Goal: Task Accomplishment & Management: Manage account settings

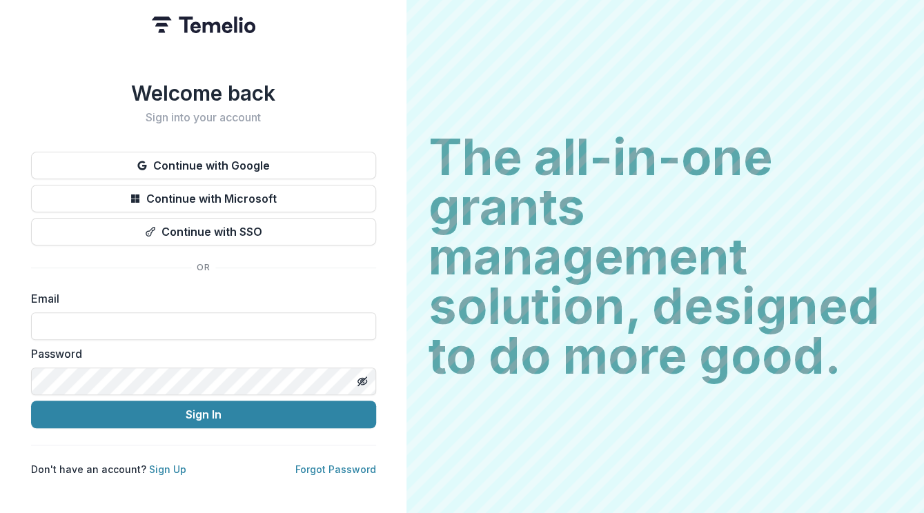
click at [241, 167] on button "Continue with Google" at bounding box center [203, 166] width 345 height 28
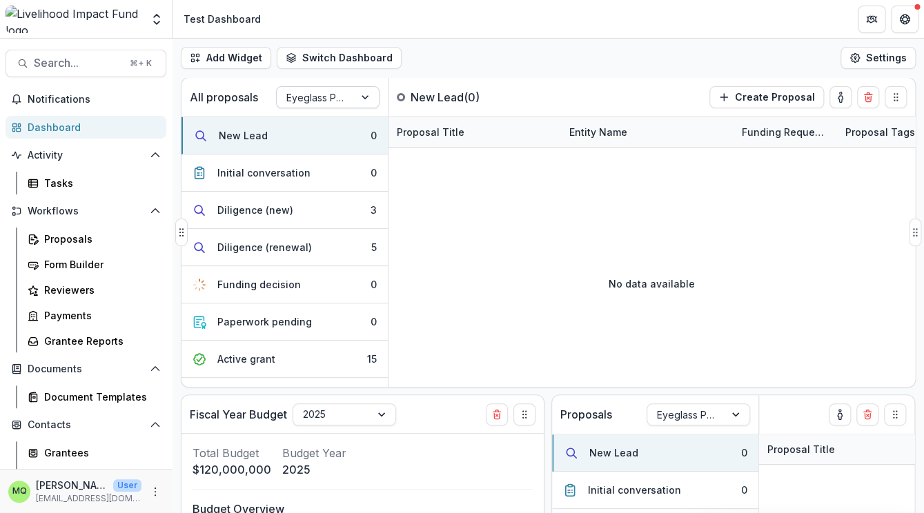
click at [314, 107] on div "Eyeglass Pipeline" at bounding box center [315, 98] width 77 height 20
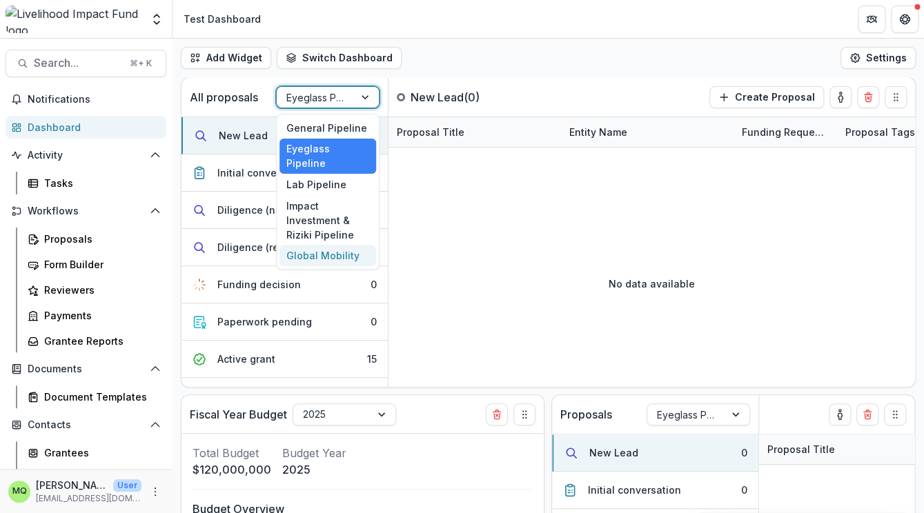
click at [339, 245] on div "Global Mobility" at bounding box center [327, 255] width 97 height 21
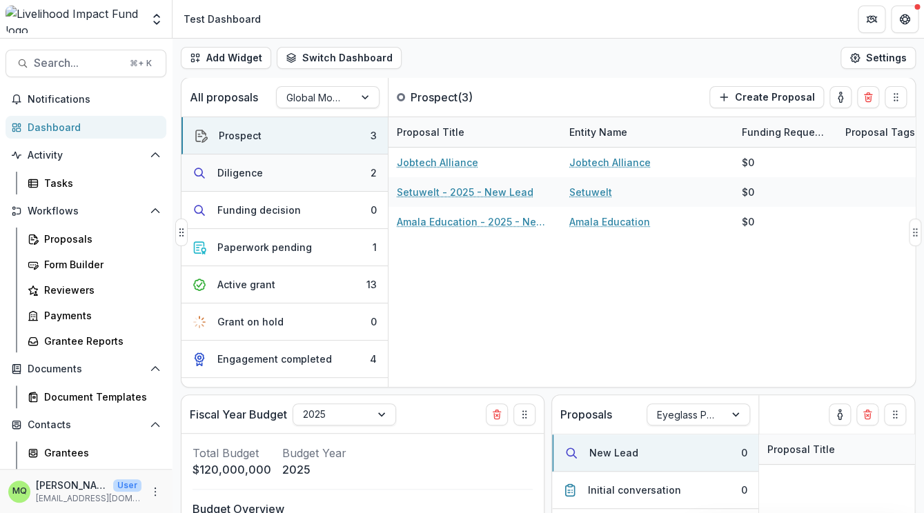
click at [304, 165] on button "Diligence 2" at bounding box center [284, 173] width 206 height 37
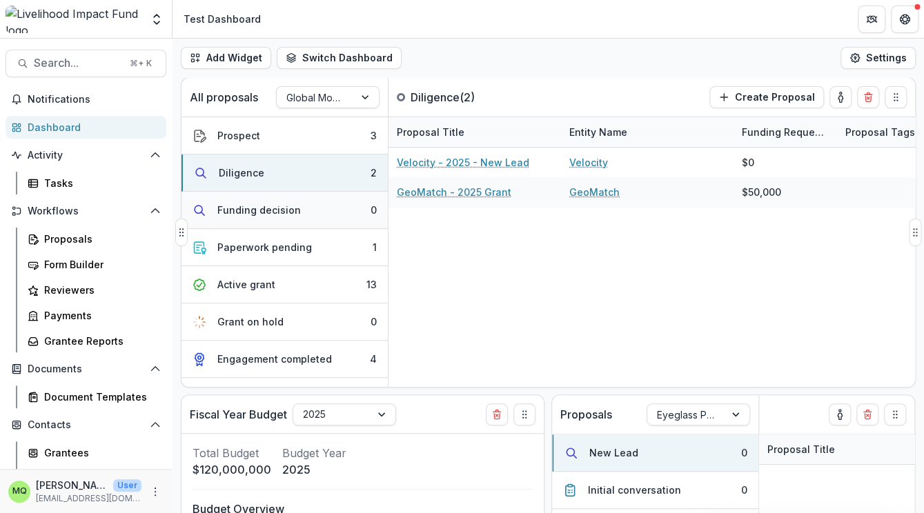
click at [313, 212] on button "Funding decision 0" at bounding box center [284, 210] width 206 height 37
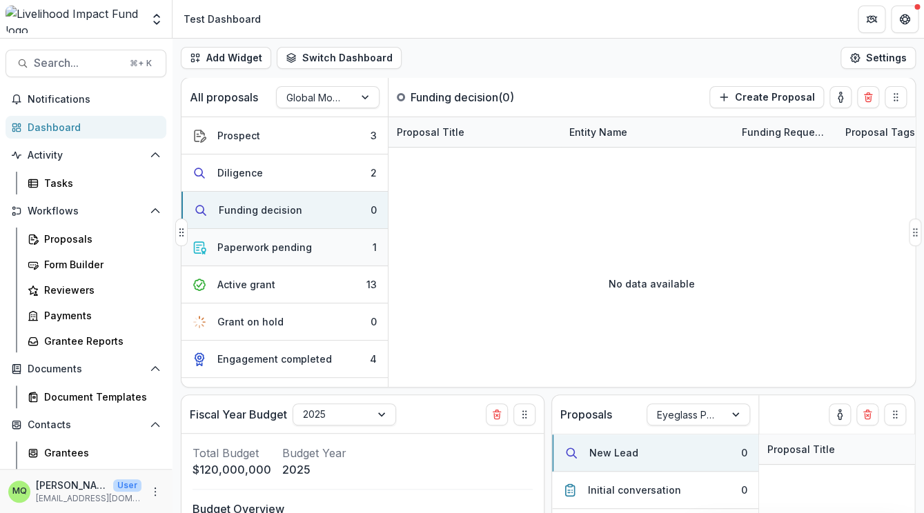
click at [324, 241] on button "Paperwork pending 1" at bounding box center [284, 247] width 206 height 37
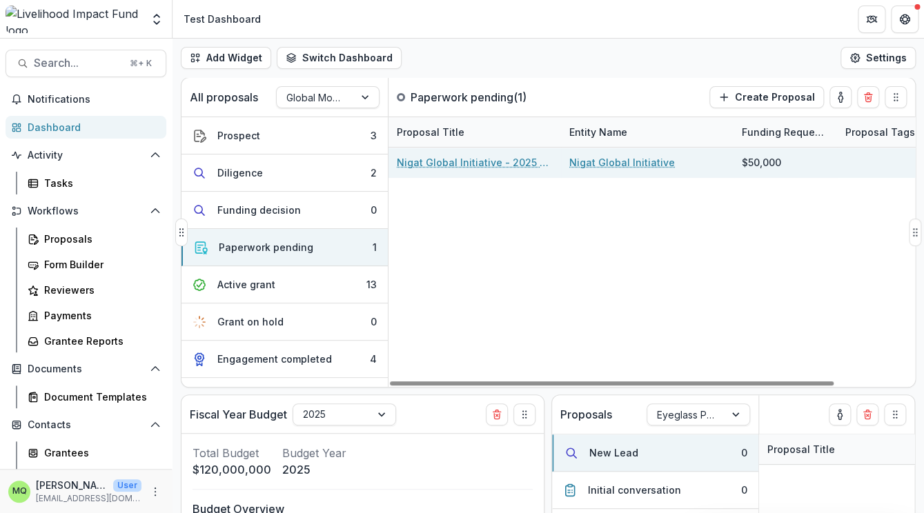
click at [453, 163] on link "Nigat Global Initiative - 2025 Grant" at bounding box center [475, 162] width 156 height 14
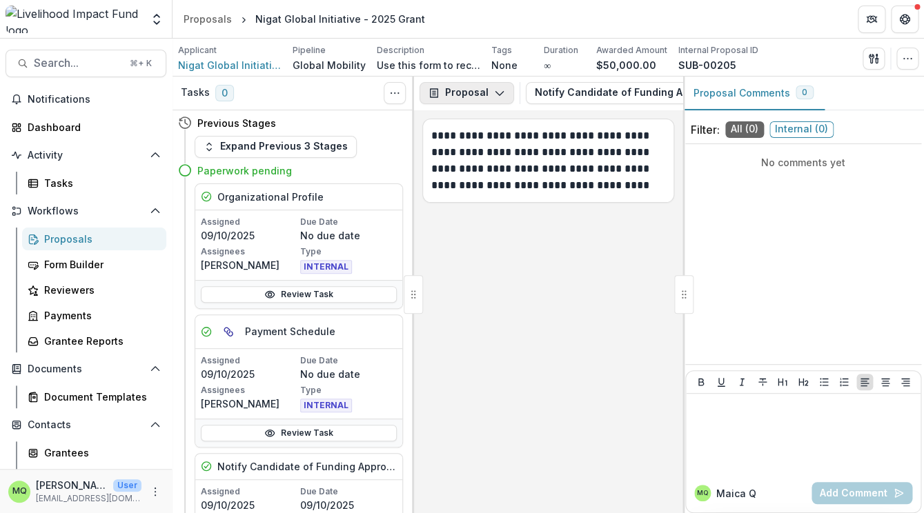
click at [499, 92] on polyline "button" at bounding box center [499, 94] width 8 height 4
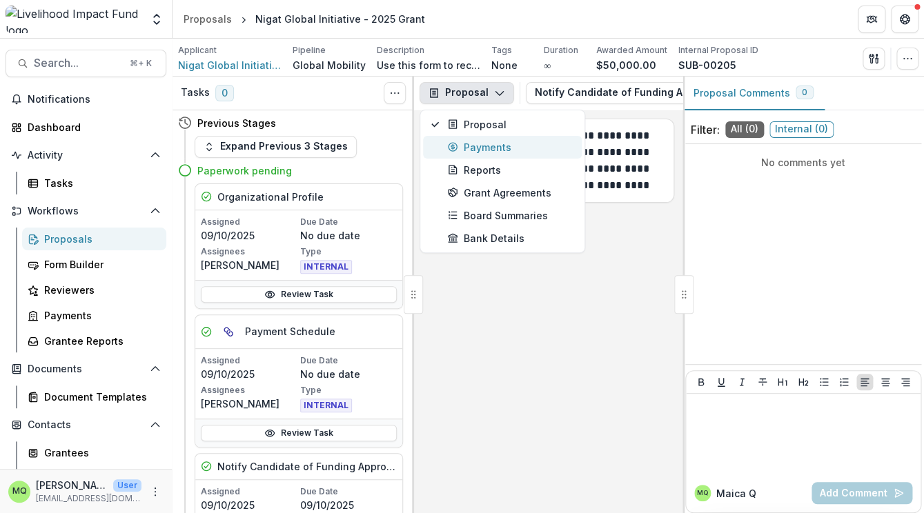
click at [506, 155] on button "Payments" at bounding box center [502, 147] width 159 height 23
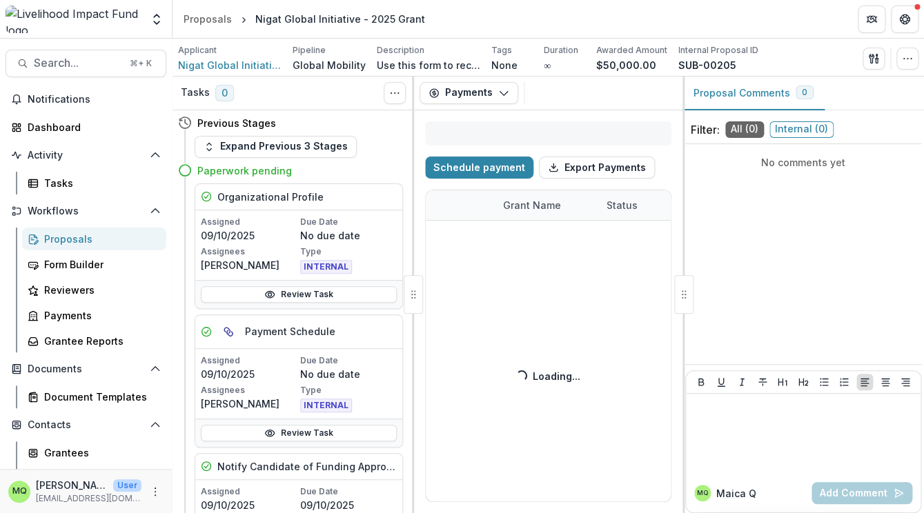
select select "******"
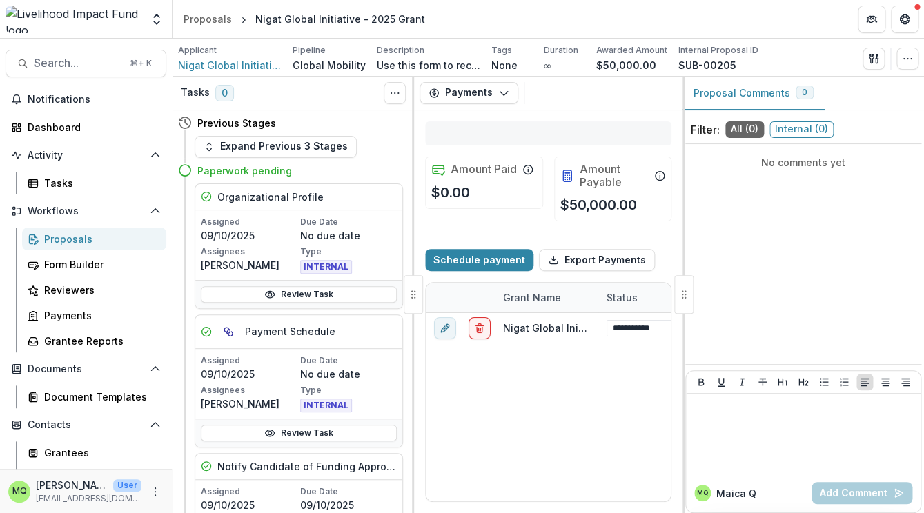
select select "******"
click at [493, 259] on button "Schedule payment" at bounding box center [479, 260] width 108 height 22
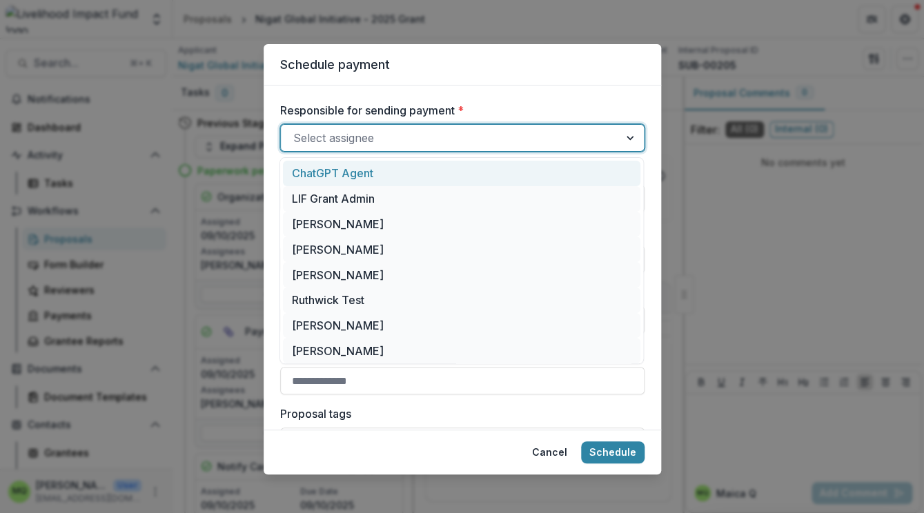
click at [627, 139] on div at bounding box center [631, 138] width 25 height 26
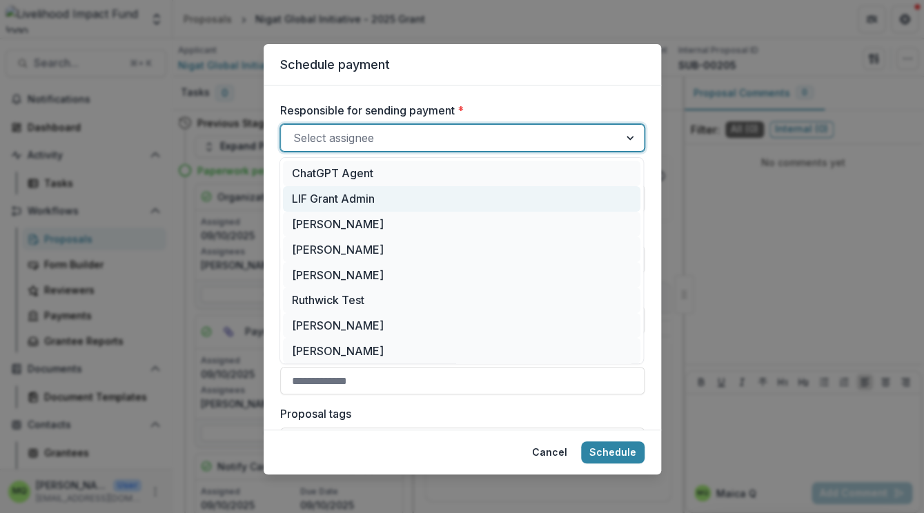
click at [597, 203] on div "LIF Grant Admin" at bounding box center [461, 199] width 357 height 26
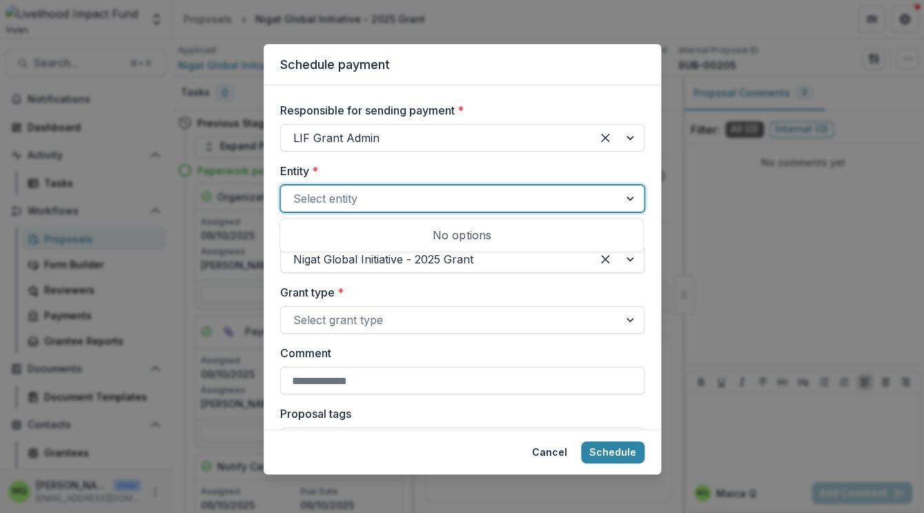
click at [609, 206] on div "Select entity" at bounding box center [450, 199] width 338 height 22
select select "******"
click at [632, 197] on div at bounding box center [631, 199] width 25 height 26
click at [632, 199] on div at bounding box center [631, 199] width 25 height 26
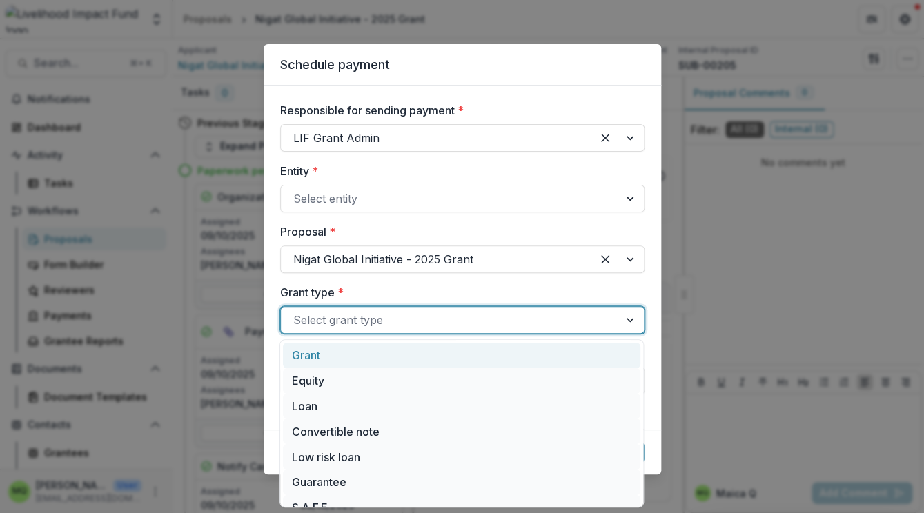
click at [588, 320] on div at bounding box center [449, 319] width 313 height 19
click at [576, 350] on div "Grant" at bounding box center [461, 356] width 357 height 26
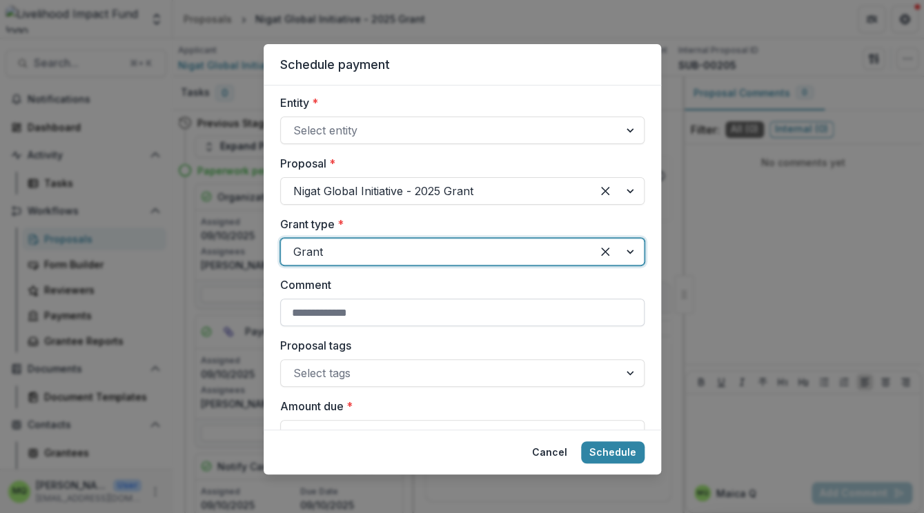
scroll to position [160, 0]
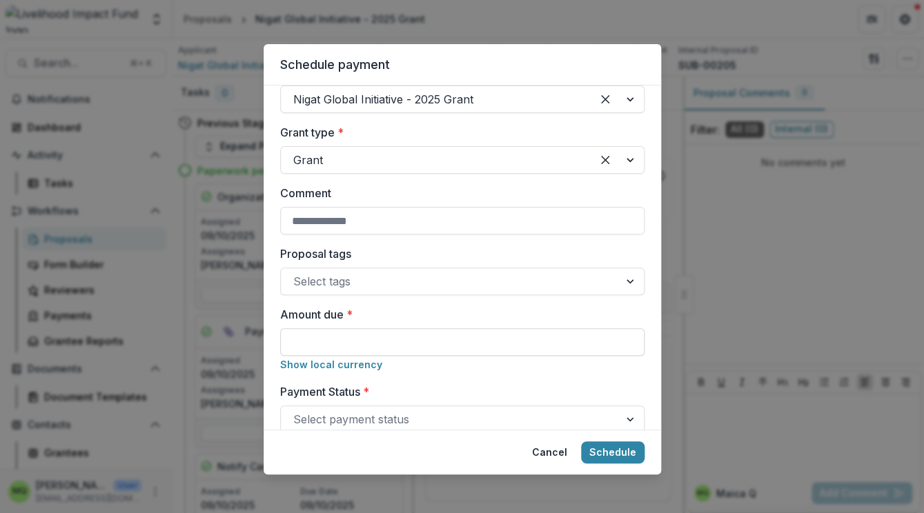
click at [571, 348] on input "Amount due *" at bounding box center [462, 342] width 364 height 28
type input "*******"
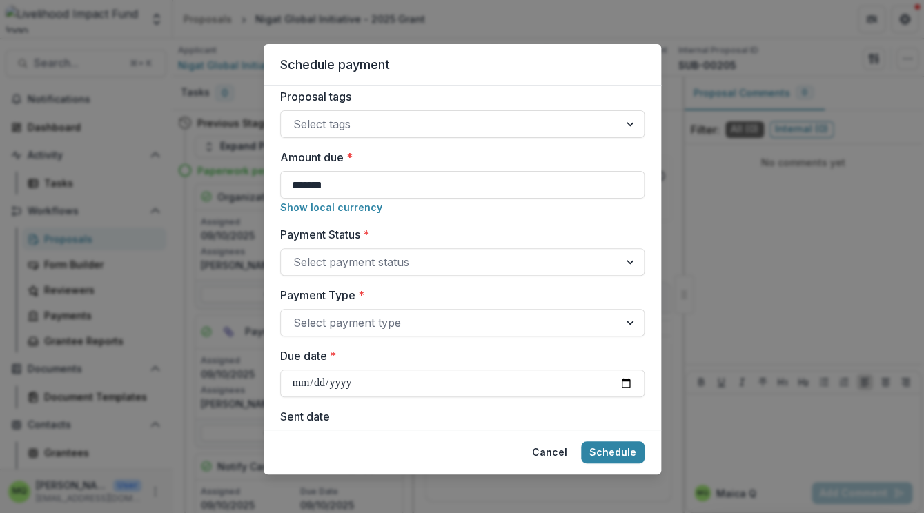
scroll to position [351, 0]
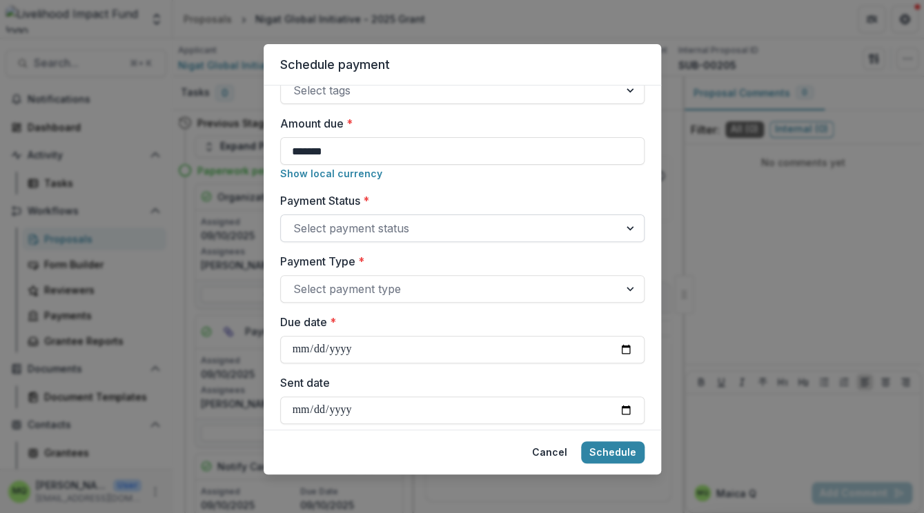
click at [566, 228] on div at bounding box center [449, 228] width 313 height 19
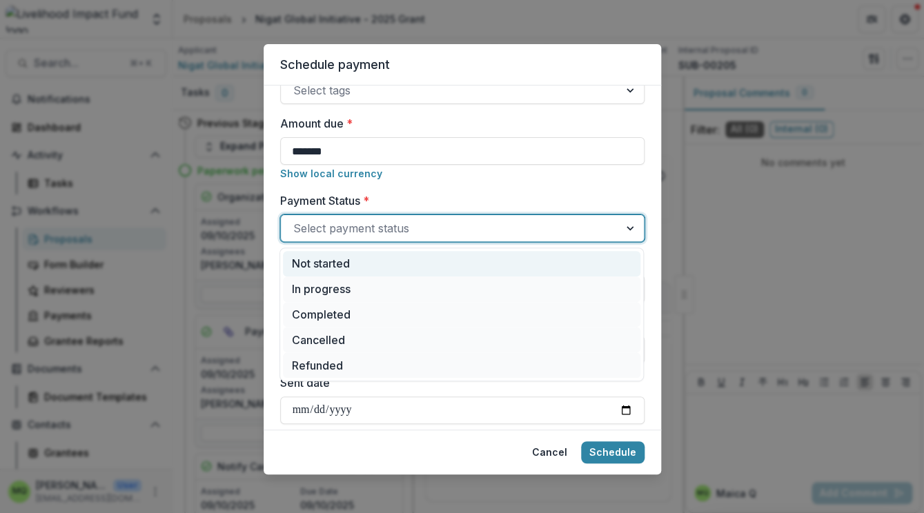
click at [567, 261] on div "Not started" at bounding box center [461, 264] width 357 height 26
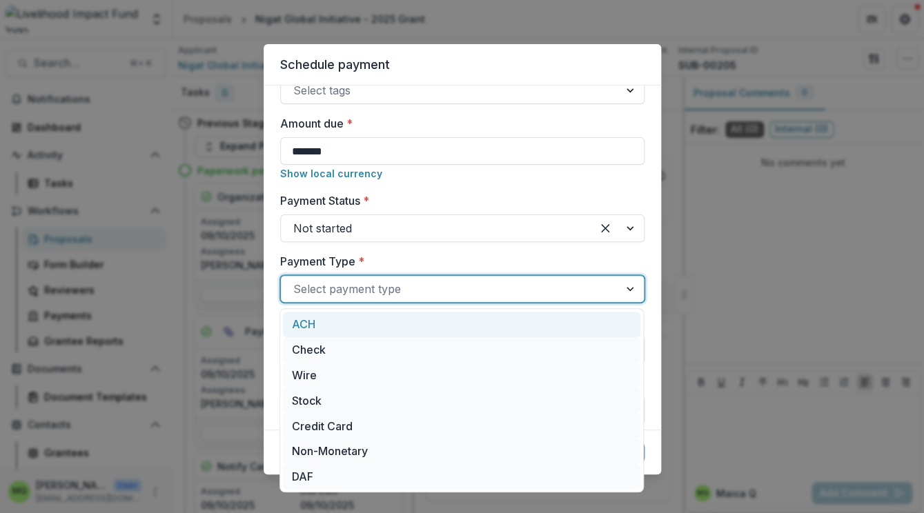
click at [586, 291] on div at bounding box center [449, 288] width 313 height 19
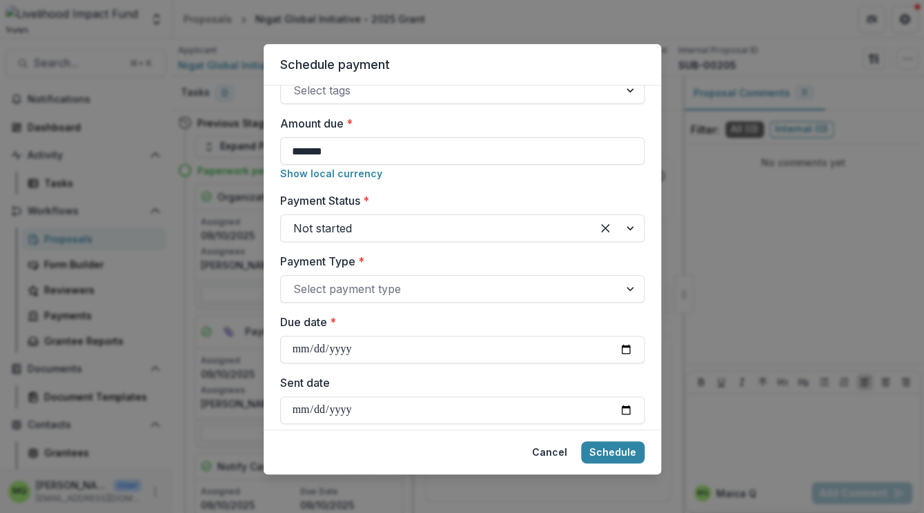
click at [561, 264] on label "Payment Type *" at bounding box center [458, 261] width 356 height 17
click at [297, 281] on input "Payment Type *" at bounding box center [294, 289] width 3 height 17
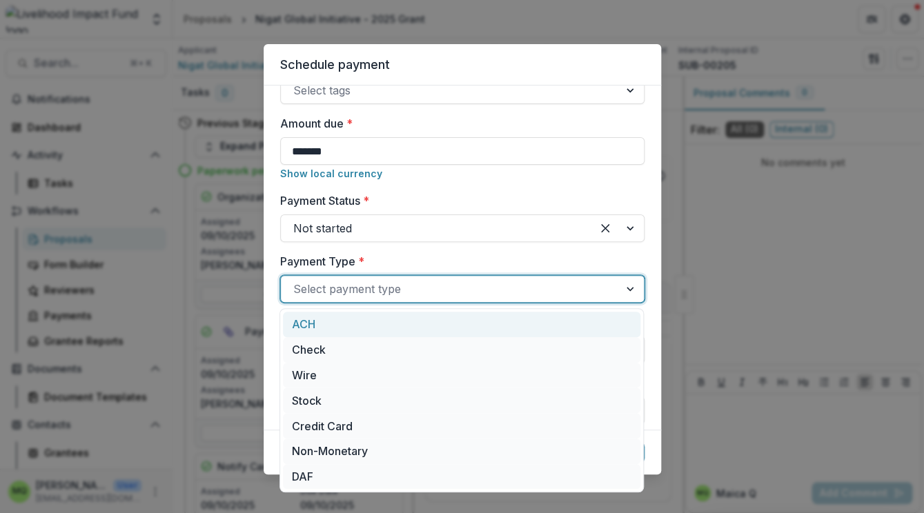
click at [593, 288] on div at bounding box center [449, 288] width 313 height 19
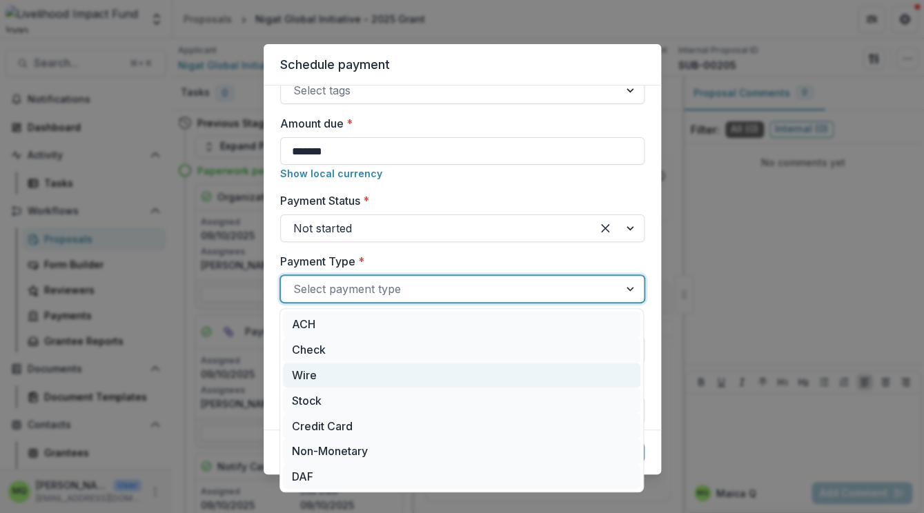
click at [586, 380] on div "Wire" at bounding box center [461, 376] width 357 height 26
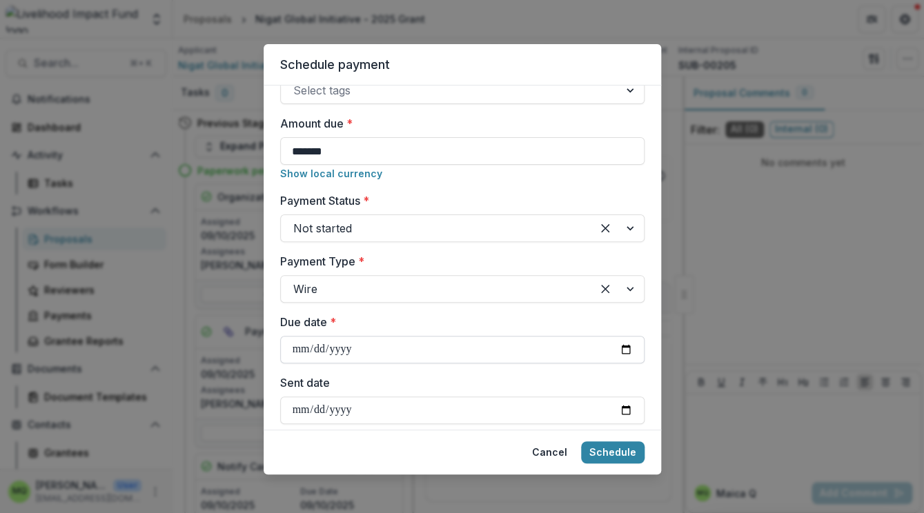
click at [627, 350] on input "Due date *" at bounding box center [462, 350] width 364 height 28
click at [529, 285] on div at bounding box center [436, 288] width 286 height 19
click at [523, 258] on label "Payment Type *" at bounding box center [458, 261] width 356 height 17
click at [297, 281] on input "Payment Type *" at bounding box center [294, 289] width 3 height 17
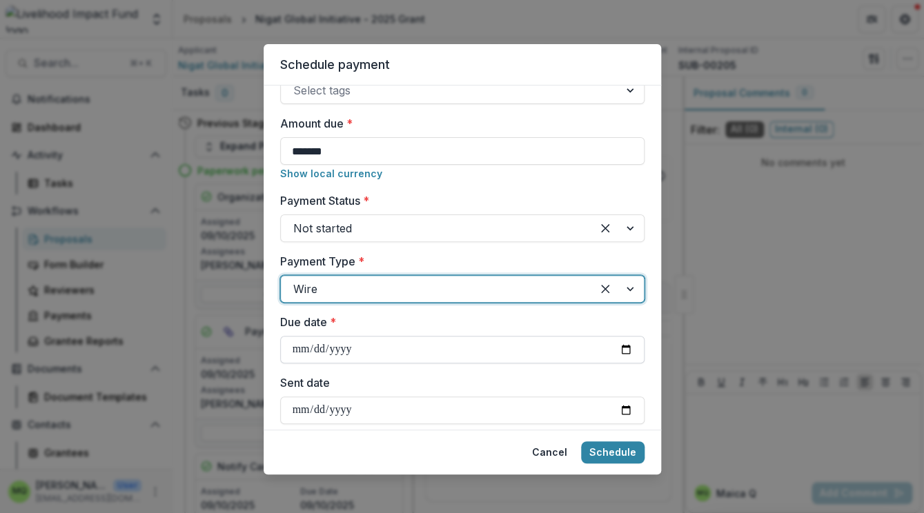
click at [623, 350] on input "Due date *" at bounding box center [462, 350] width 364 height 28
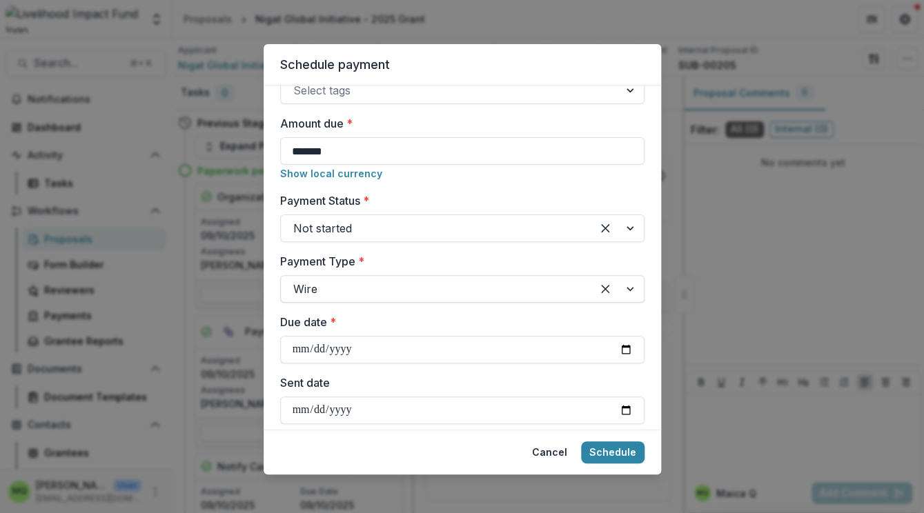
select select "******"
type input "**********"
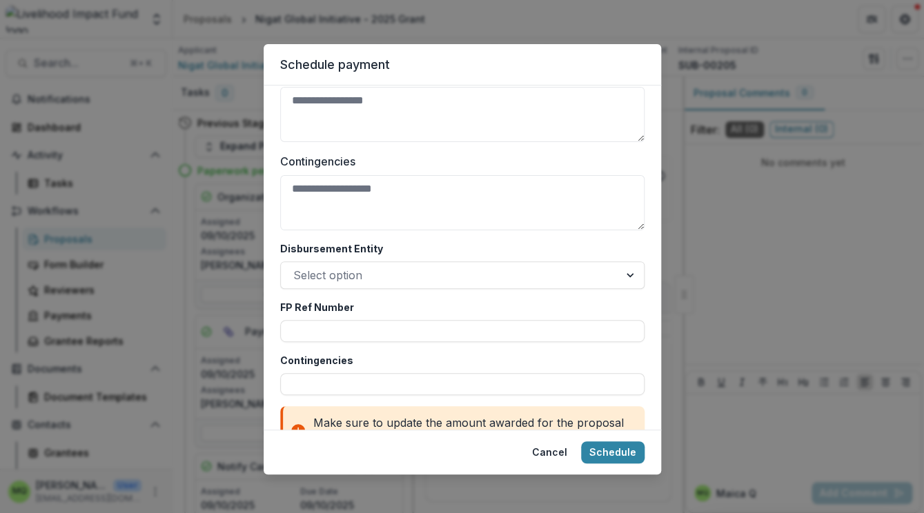
scroll to position [797, 0]
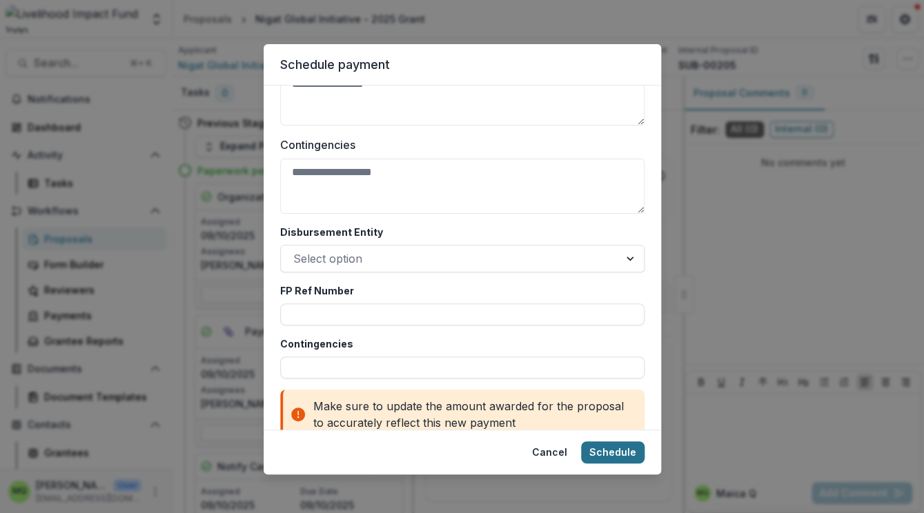
click at [635, 453] on button "Schedule" at bounding box center [612, 452] width 63 height 22
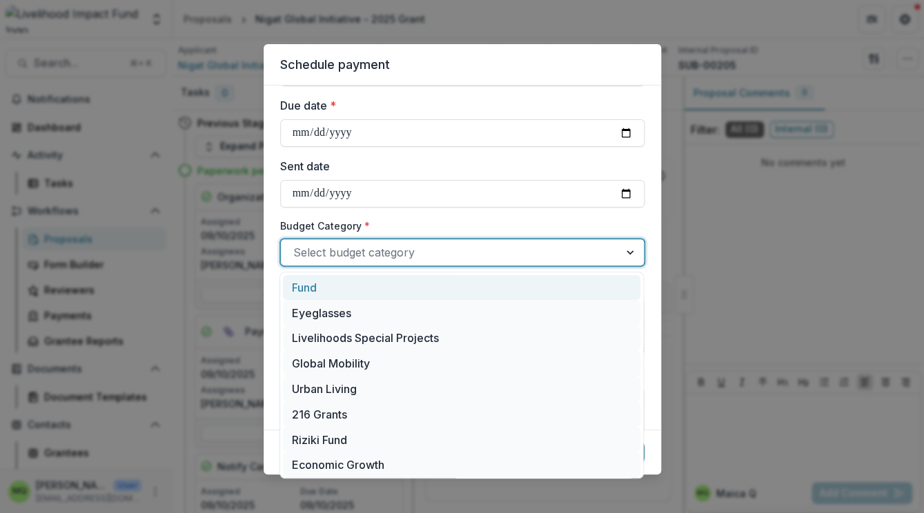
click at [629, 252] on div at bounding box center [631, 252] width 25 height 26
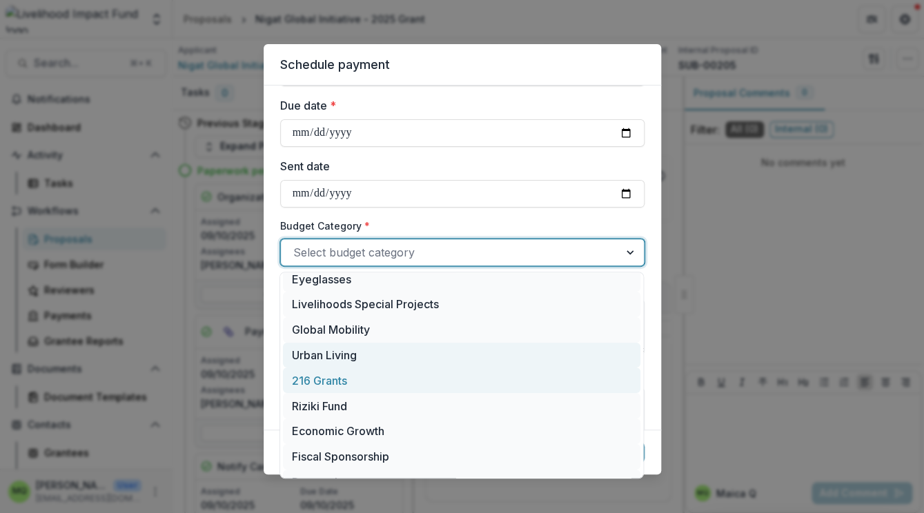
scroll to position [36, 0]
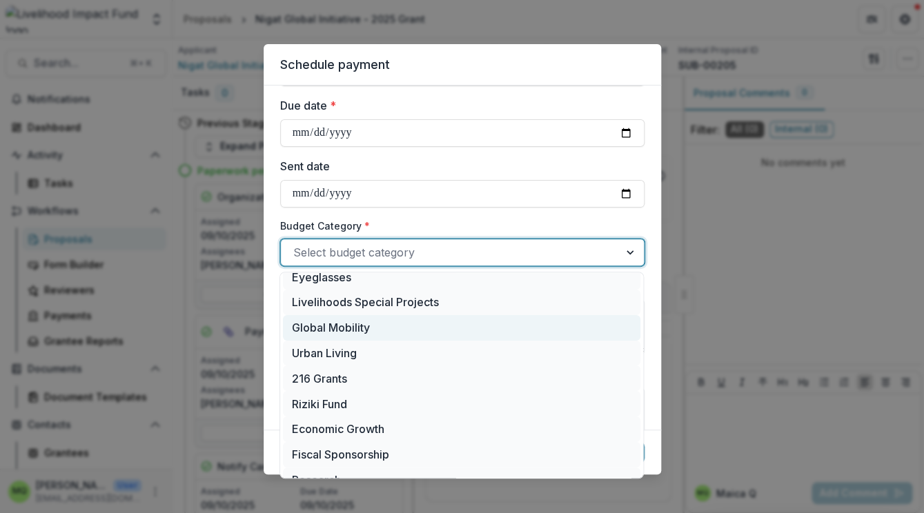
click at [597, 330] on div "Global Mobility" at bounding box center [461, 328] width 357 height 26
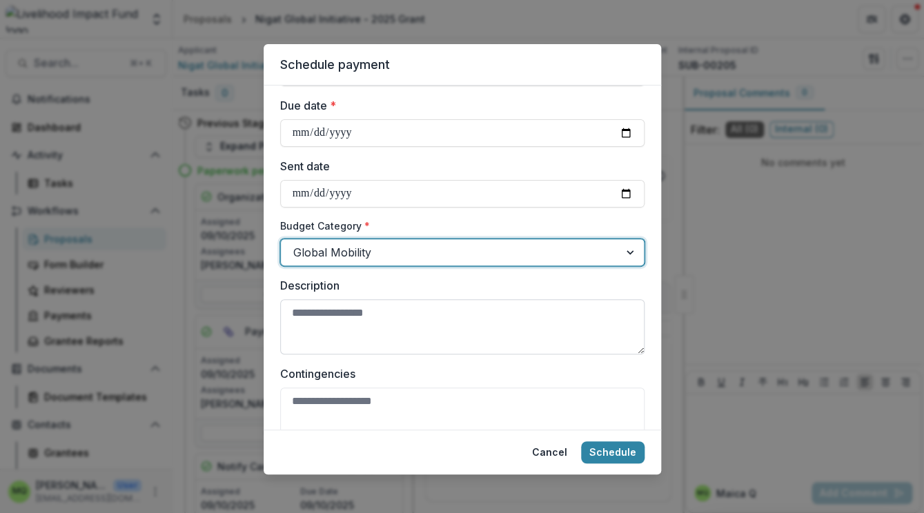
click at [470, 312] on textarea "Description" at bounding box center [462, 326] width 364 height 55
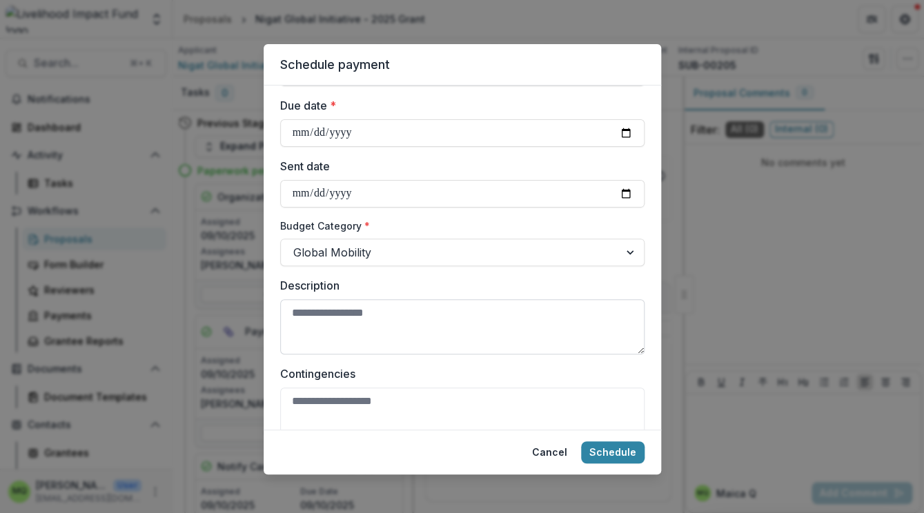
paste textarea "**********"
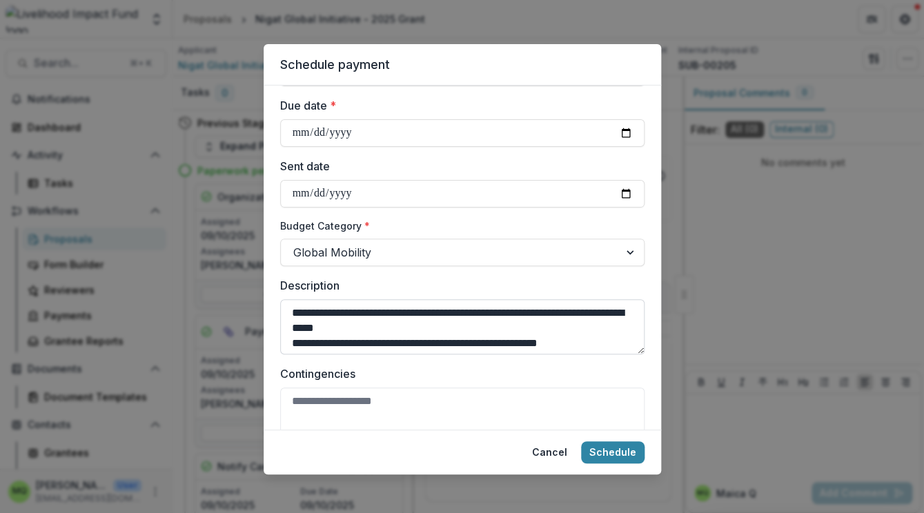
click at [304, 315] on textarea "**********" at bounding box center [462, 326] width 364 height 55
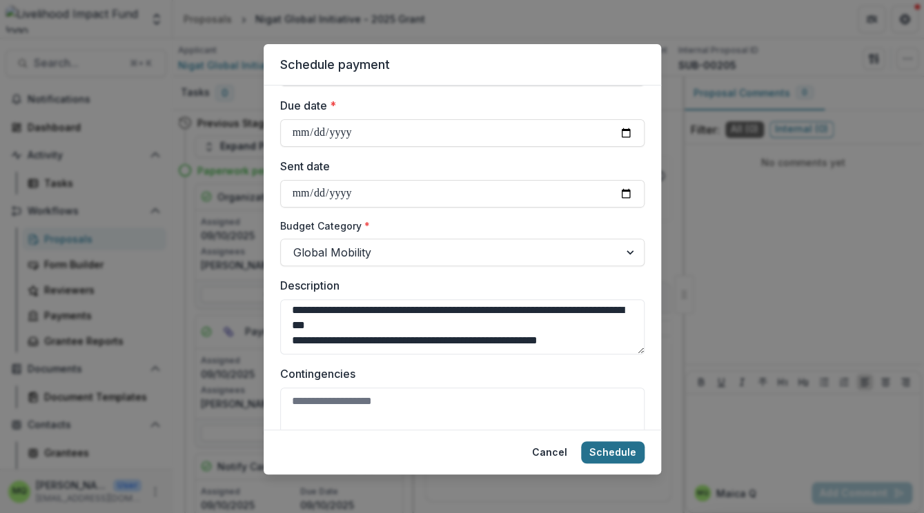
type textarea "**********"
click at [621, 447] on button "Schedule" at bounding box center [612, 452] width 63 height 22
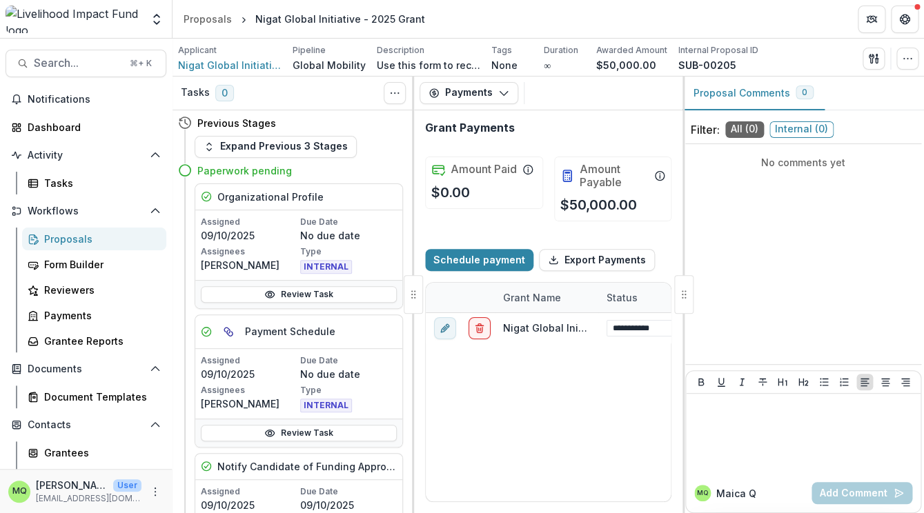
scroll to position [0, 0]
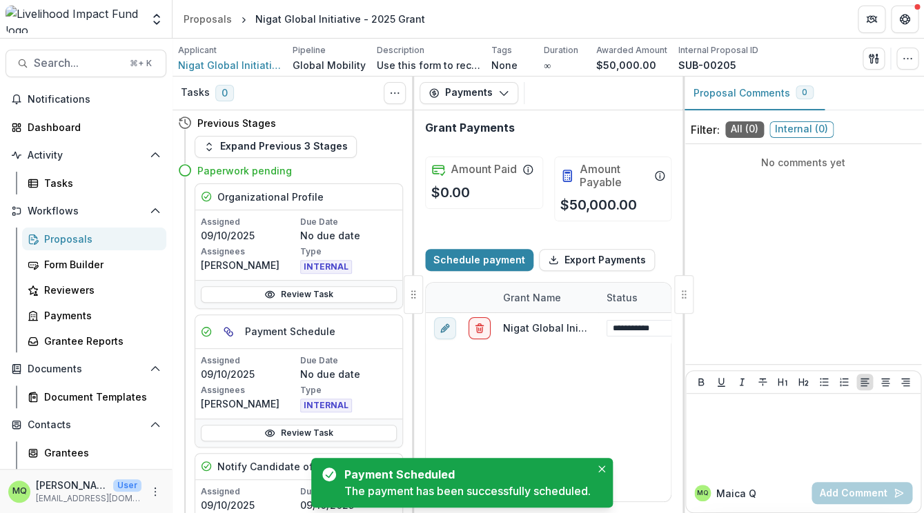
select select "******"
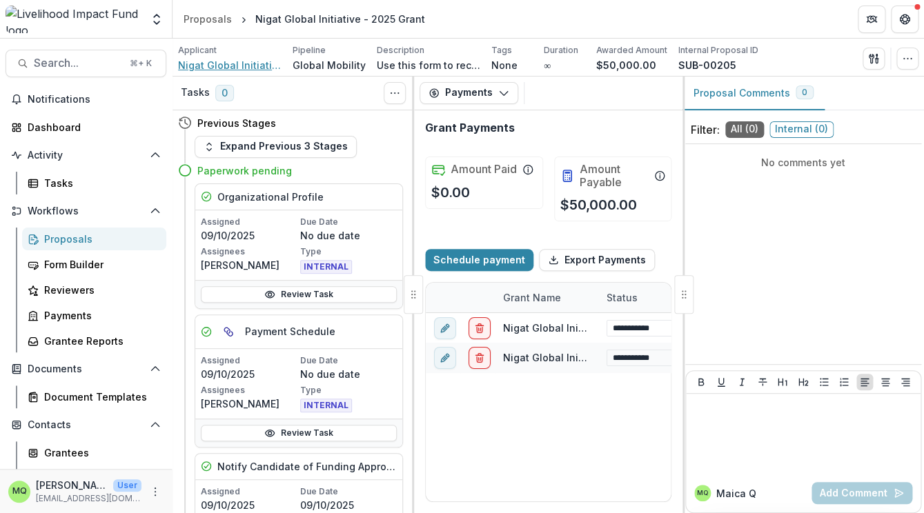
click at [247, 63] on span "Nigat Global Initiative" at bounding box center [229, 65] width 103 height 14
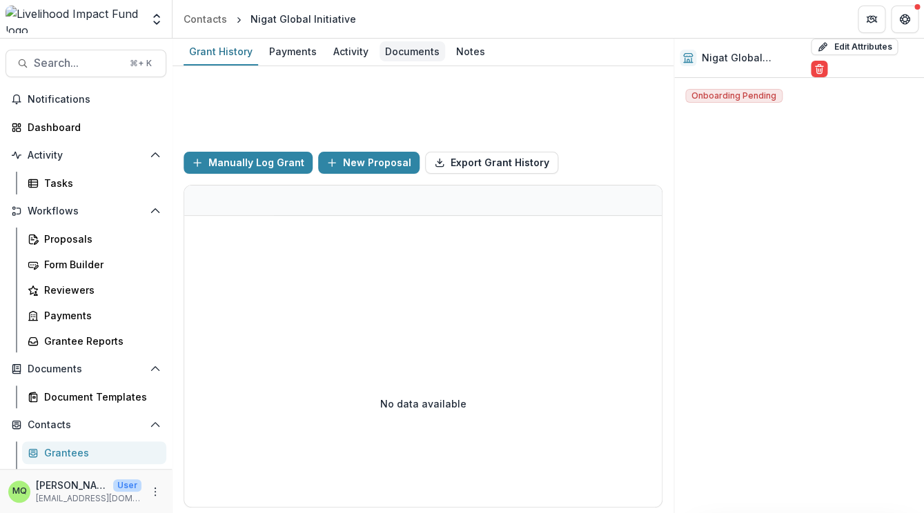
click at [410, 52] on div "Documents" at bounding box center [412, 51] width 66 height 20
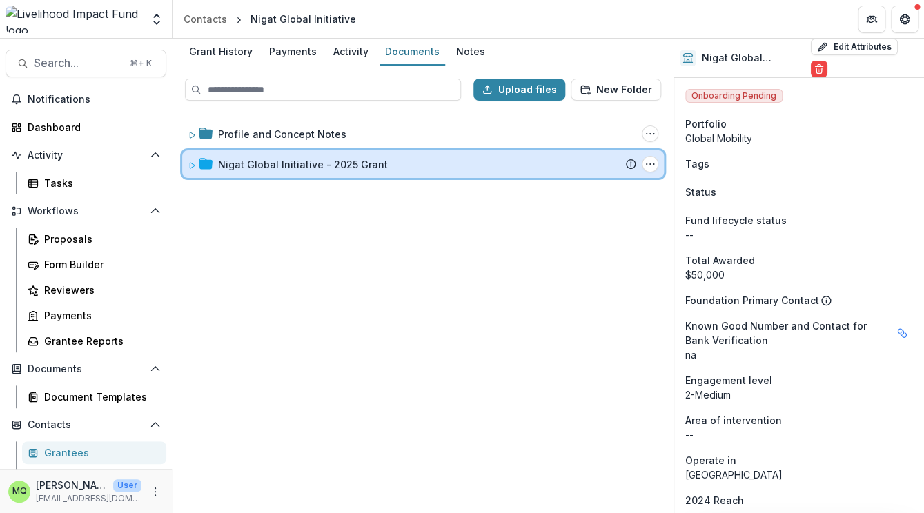
click at [466, 165] on div "Nigat Global Initiative - 2025 Grant" at bounding box center [427, 164] width 418 height 14
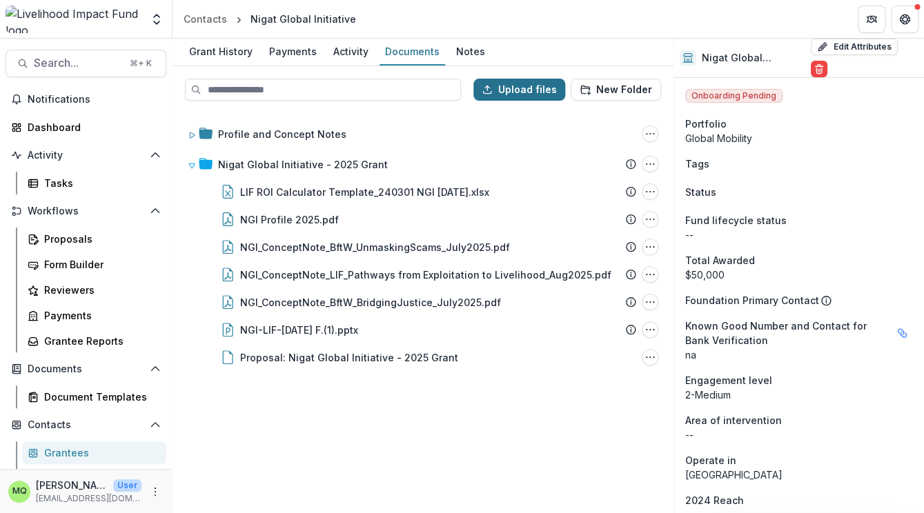
click at [501, 86] on button "Upload files" at bounding box center [519, 90] width 92 height 22
type input "**********"
click at [203, 22] on div "Contacts" at bounding box center [204, 19] width 43 height 14
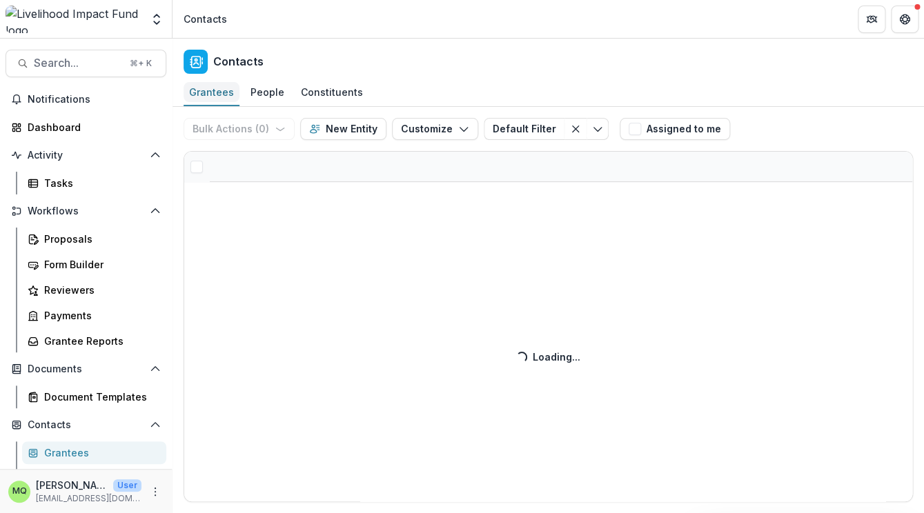
click at [220, 97] on div "Grantees" at bounding box center [211, 92] width 56 height 20
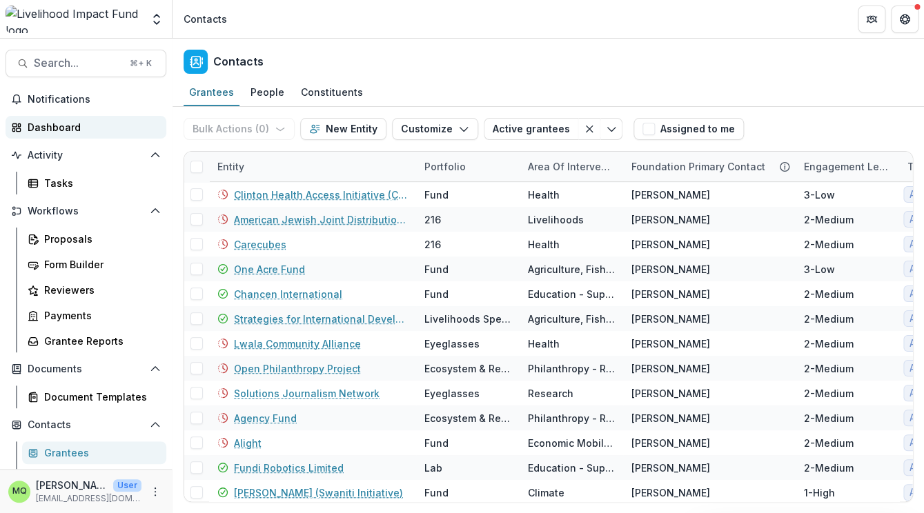
click at [69, 127] on div "Dashboard" at bounding box center [92, 127] width 128 height 14
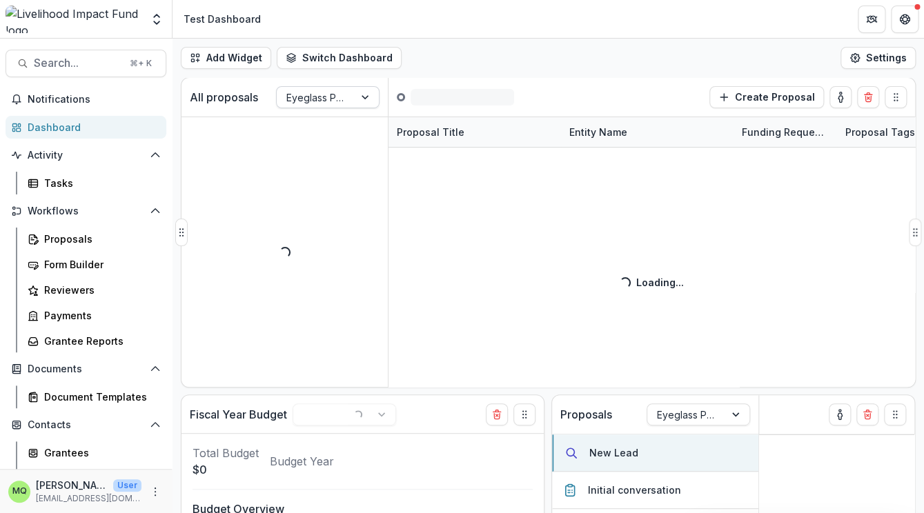
click at [315, 95] on div at bounding box center [315, 97] width 58 height 17
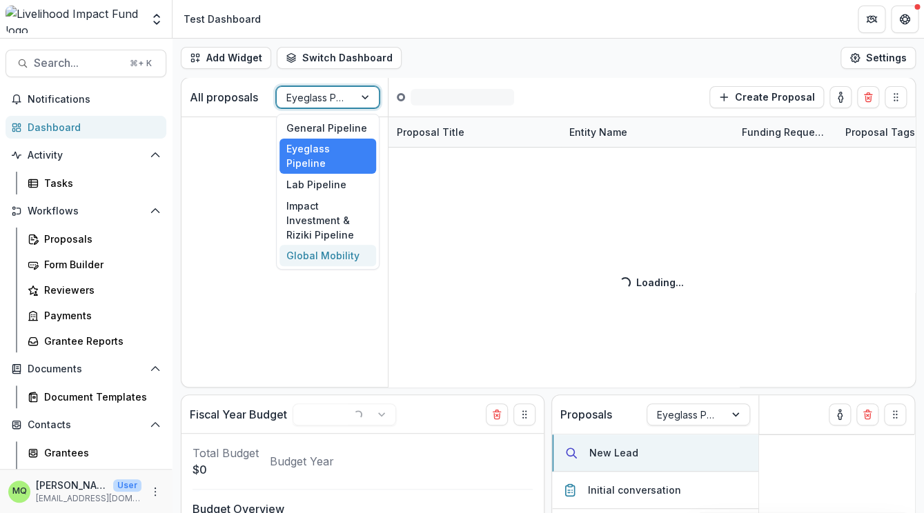
click at [334, 245] on div "Global Mobility" at bounding box center [327, 255] width 97 height 21
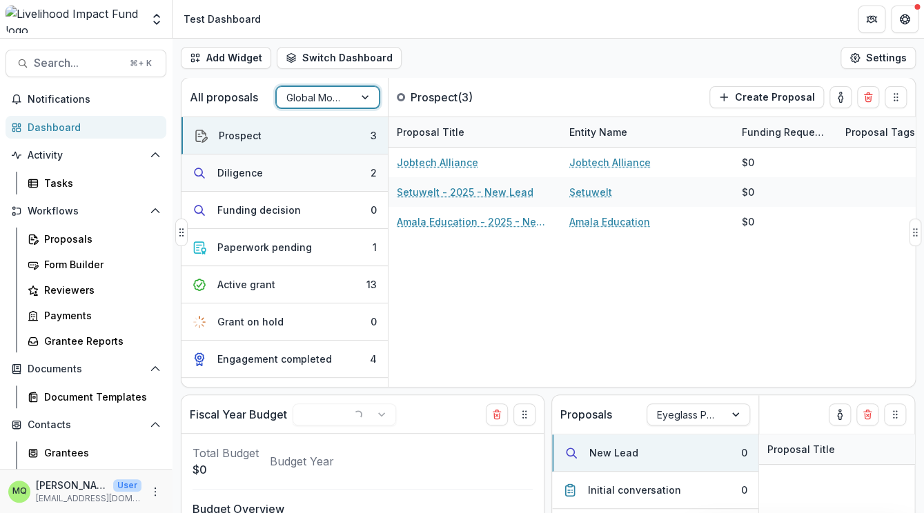
click at [315, 170] on button "Diligence 2" at bounding box center [284, 173] width 206 height 37
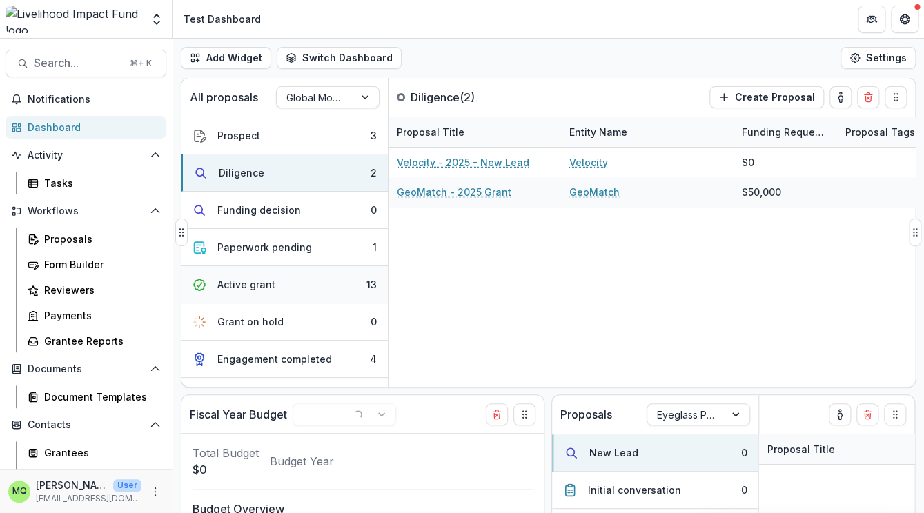
click at [318, 299] on button "Active grant 13" at bounding box center [284, 284] width 206 height 37
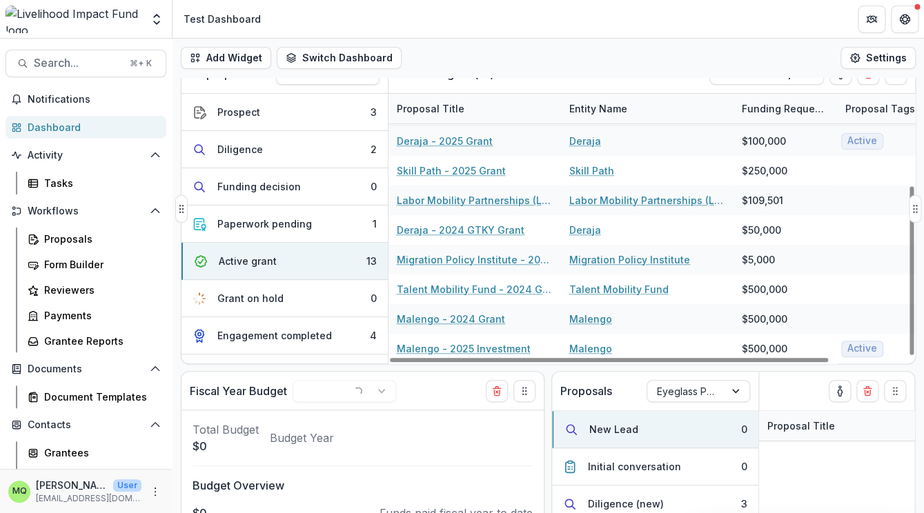
scroll to position [34, 0]
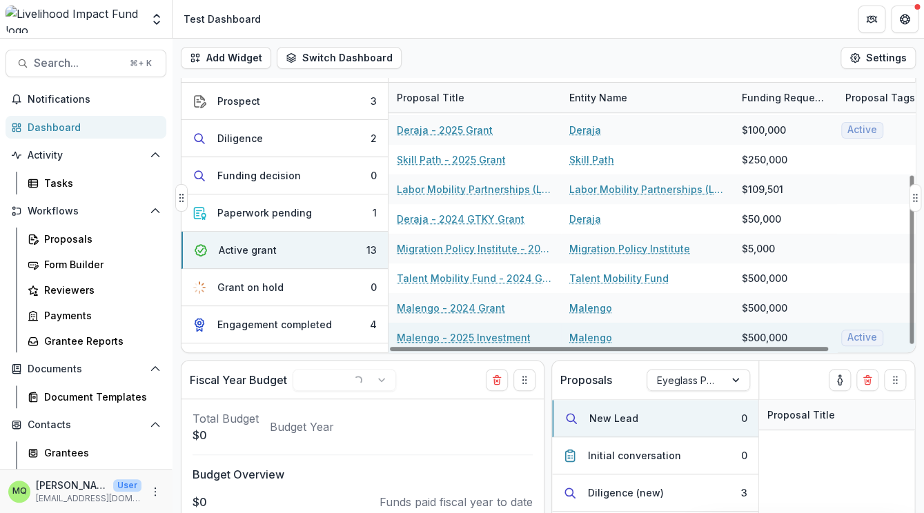
click at [462, 339] on link "Malengo - 2025 Investment" at bounding box center [464, 337] width 134 height 14
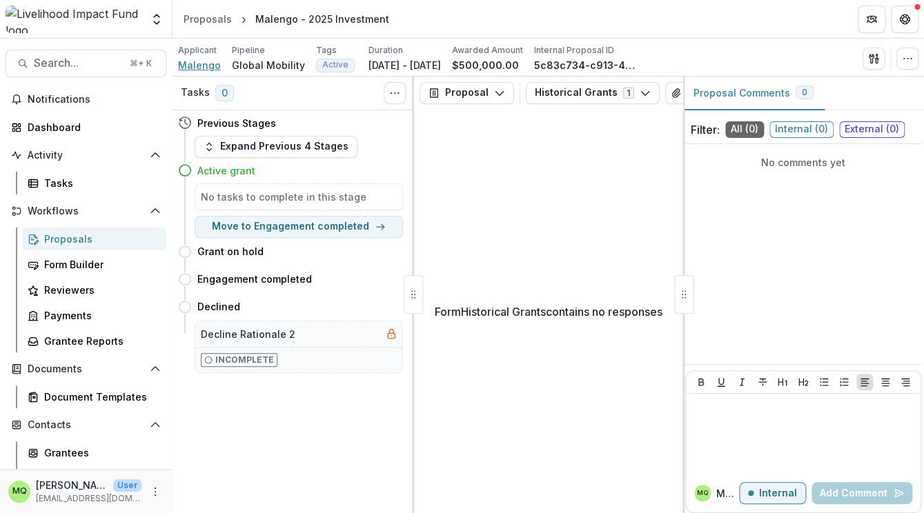
click at [192, 63] on span "Malengo" at bounding box center [199, 65] width 43 height 14
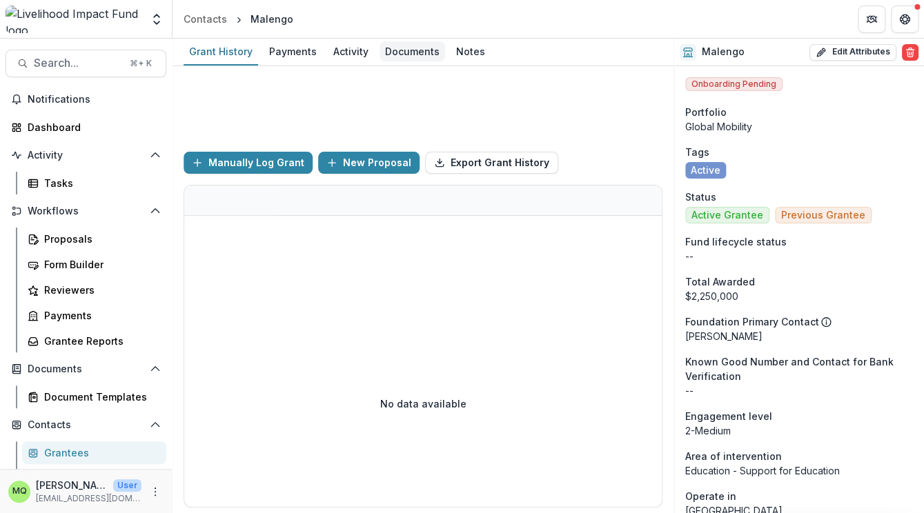
click at [417, 54] on div "Documents" at bounding box center [412, 51] width 66 height 20
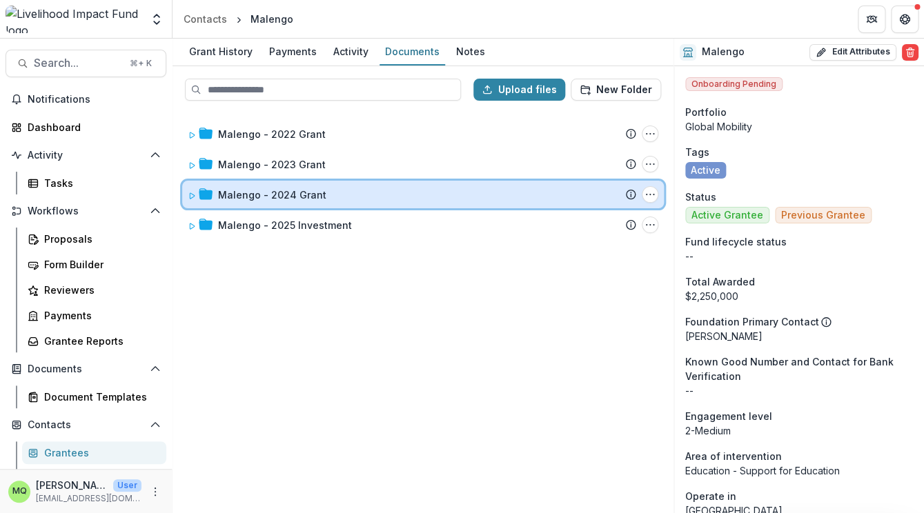
click at [355, 203] on div "Malengo - 2024 Grant Submission Temelio Proposal Attached proposal documents Re…" at bounding box center [422, 195] width 481 height 28
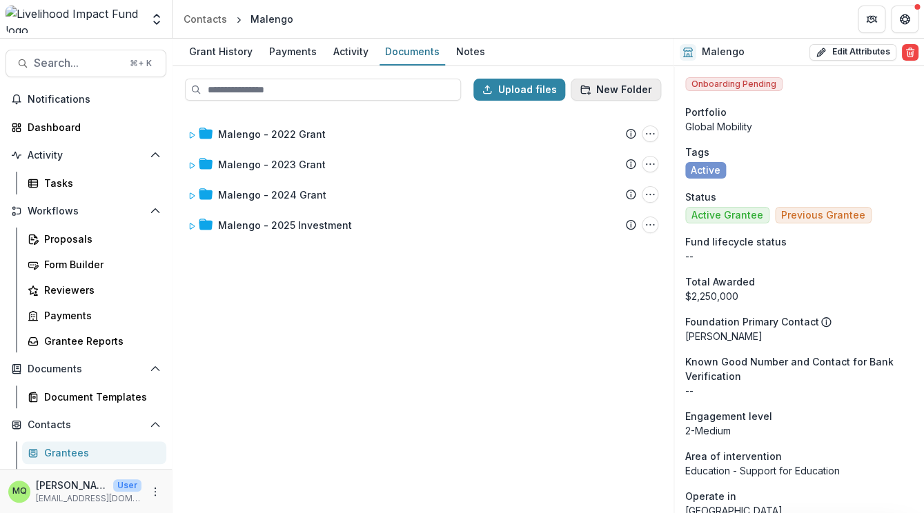
click at [604, 88] on button "New Folder" at bounding box center [615, 90] width 90 height 22
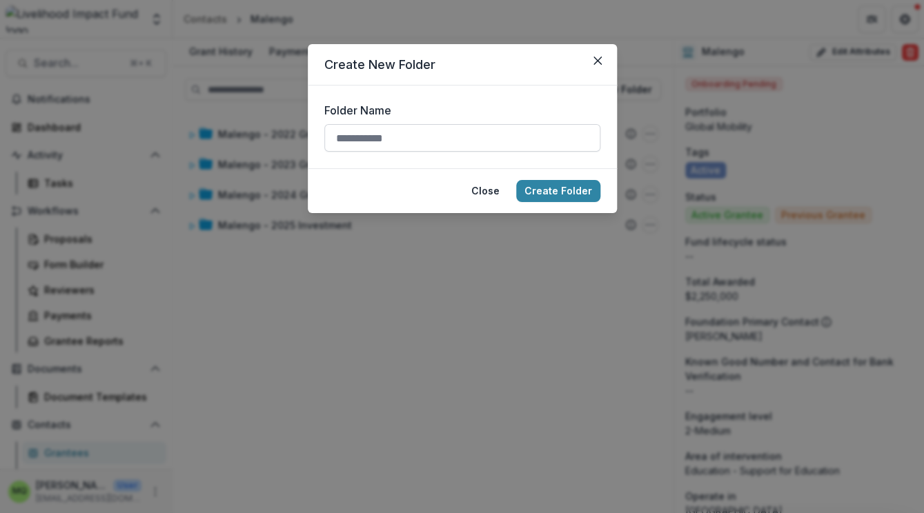
click at [530, 146] on input "Folder Name" at bounding box center [462, 138] width 276 height 28
type input "*"
type input "**********"
click at [570, 190] on button "Create Folder" at bounding box center [558, 191] width 84 height 22
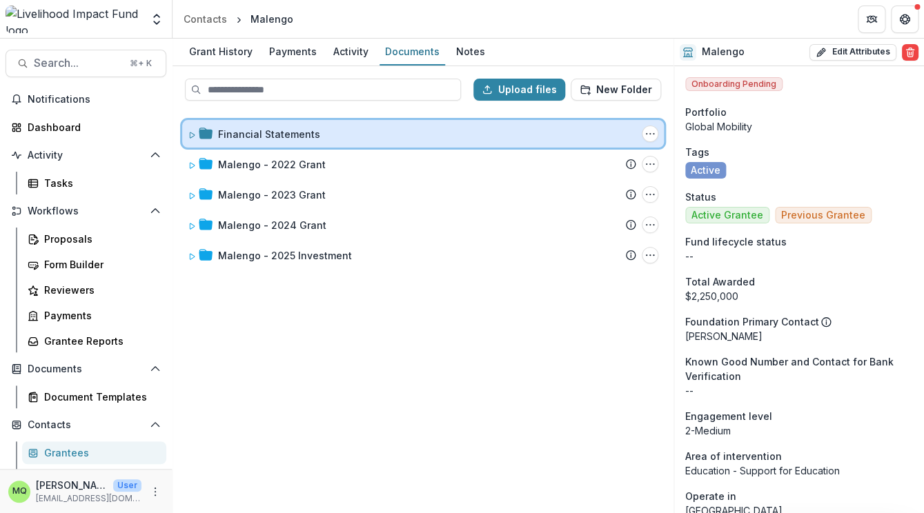
click at [317, 137] on div "Financial Statements" at bounding box center [427, 134] width 418 height 14
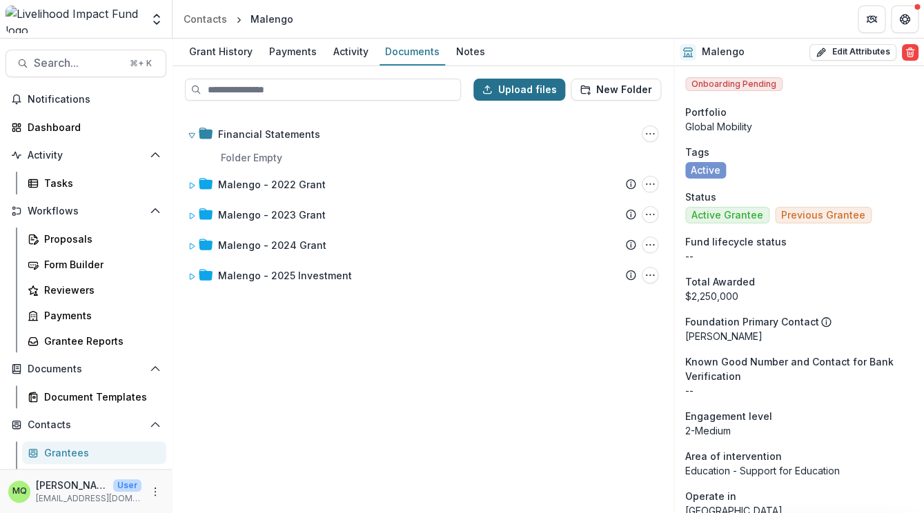
click at [515, 90] on button "Upload files" at bounding box center [519, 90] width 92 height 22
click at [514, 87] on button "Upload files" at bounding box center [519, 90] width 92 height 22
type input "**********"
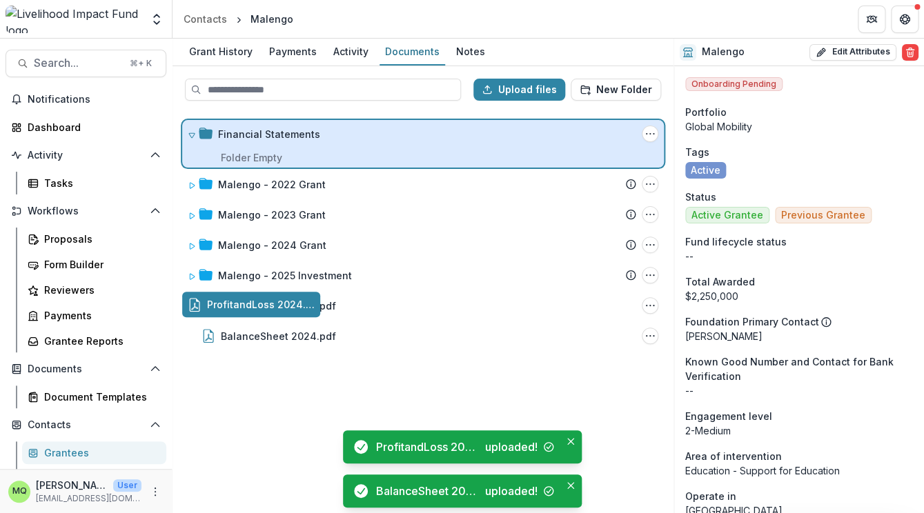
drag, startPoint x: 288, startPoint y: 301, endPoint x: 336, endPoint y: 143, distance: 164.5
click at [336, 299] on div "ProfitandLoss 2024.pdf" at bounding box center [278, 306] width 115 height 14
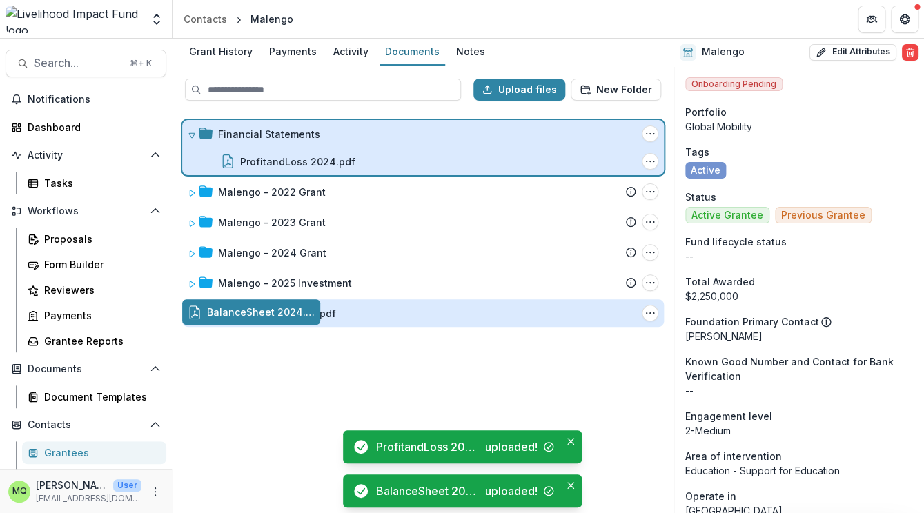
drag, startPoint x: 277, startPoint y: 320, endPoint x: 343, endPoint y: 152, distance: 180.2
click at [336, 306] on div "BalanceSheet 2024.pdf" at bounding box center [278, 313] width 115 height 14
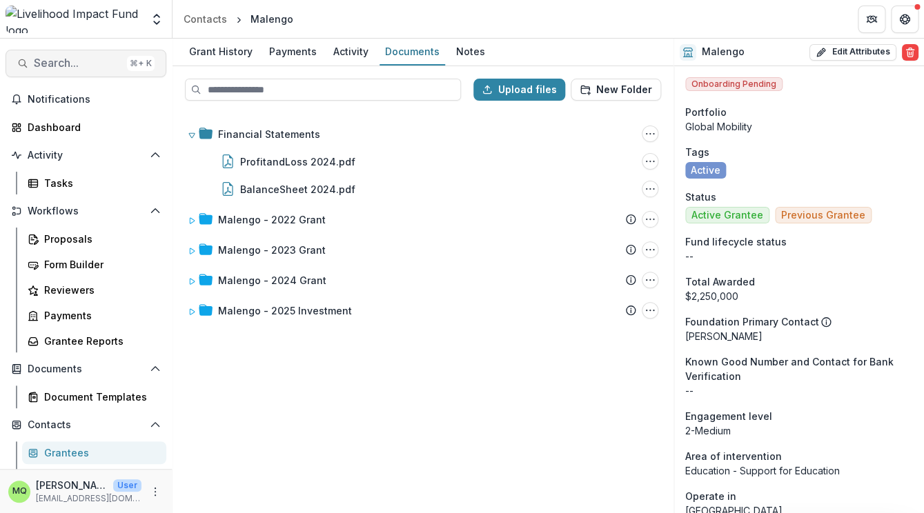
click at [92, 60] on span "Search..." at bounding box center [78, 63] width 88 height 13
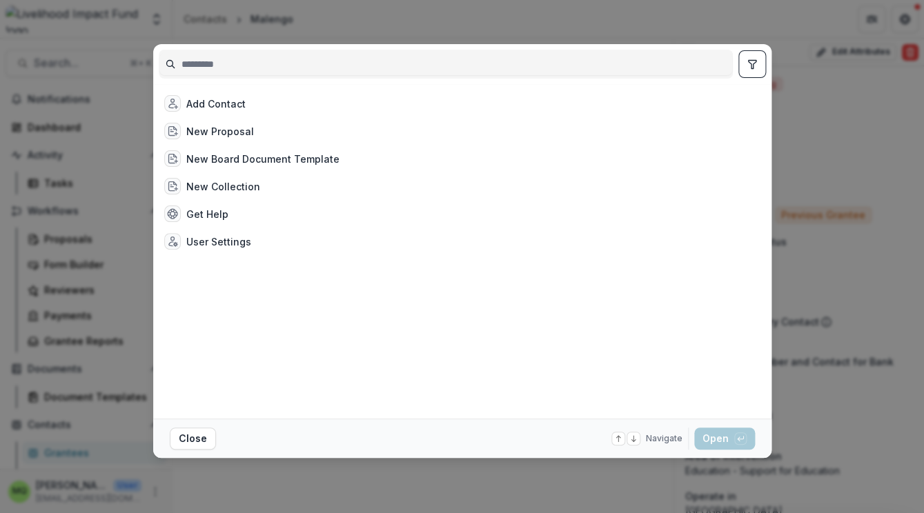
click at [872, 162] on div "Add Contact New Proposal New Board Document Template New Collection Get Help Us…" at bounding box center [462, 256] width 924 height 513
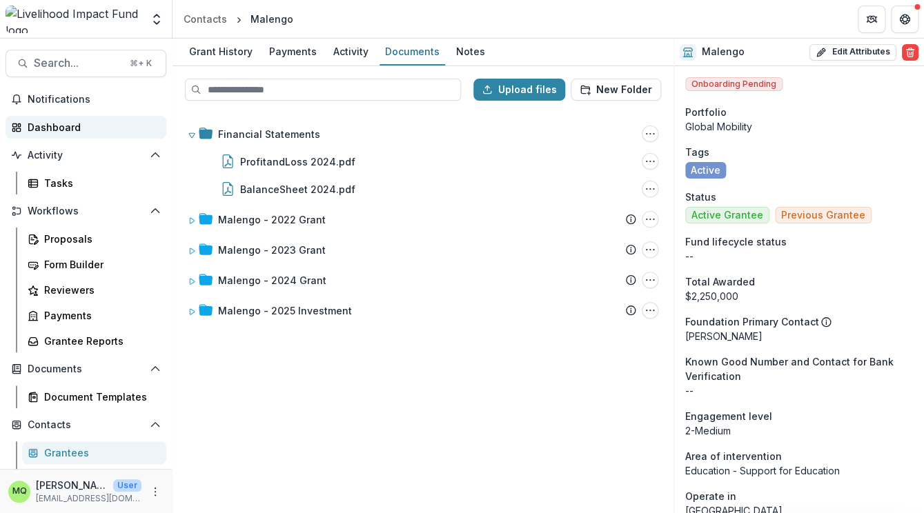
click at [59, 131] on div "Dashboard" at bounding box center [92, 127] width 128 height 14
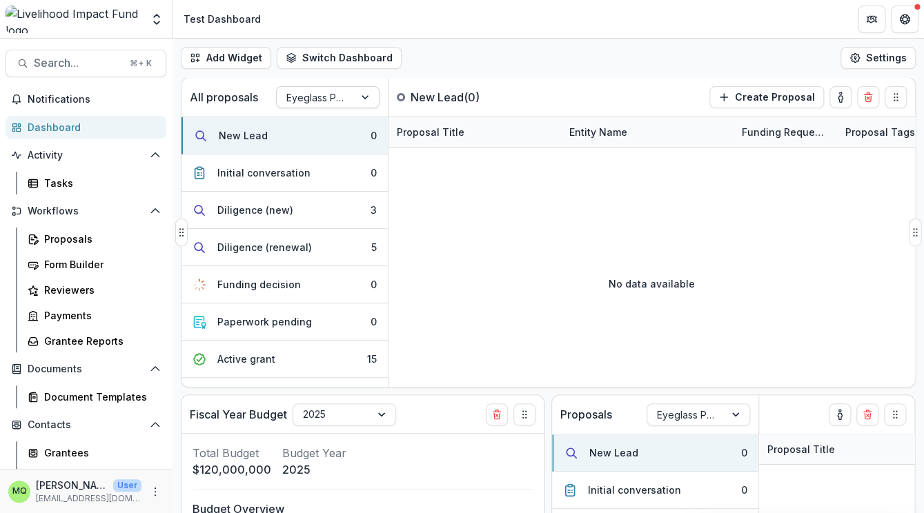
click at [306, 100] on div at bounding box center [315, 97] width 58 height 17
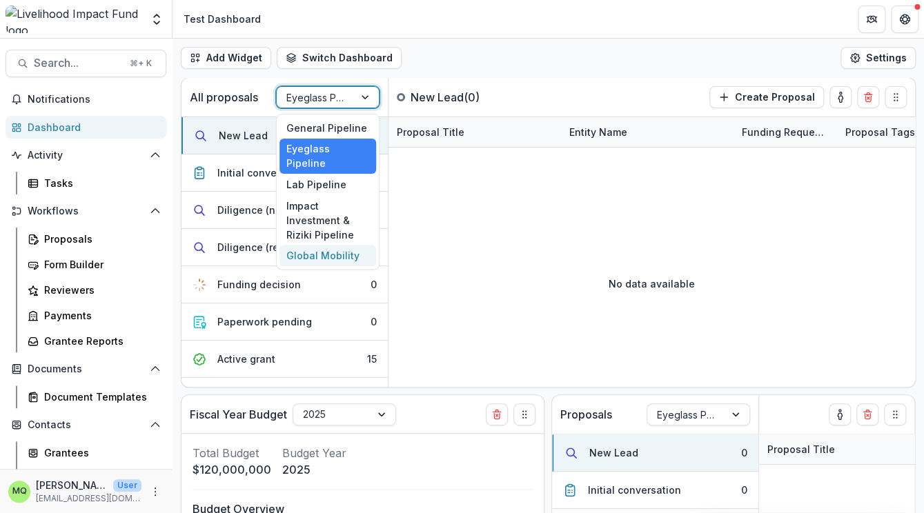
click at [331, 245] on div "Global Mobility" at bounding box center [327, 255] width 97 height 21
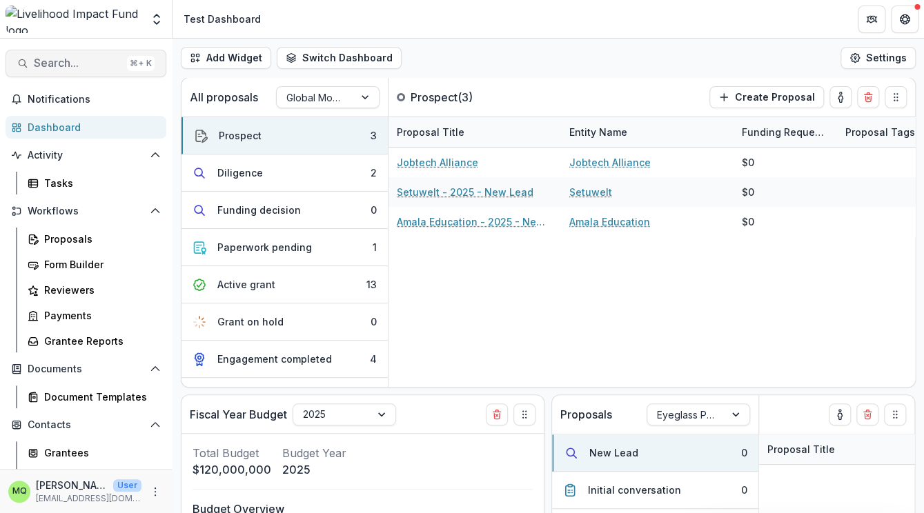
click at [98, 69] on span "Search..." at bounding box center [78, 63] width 88 height 13
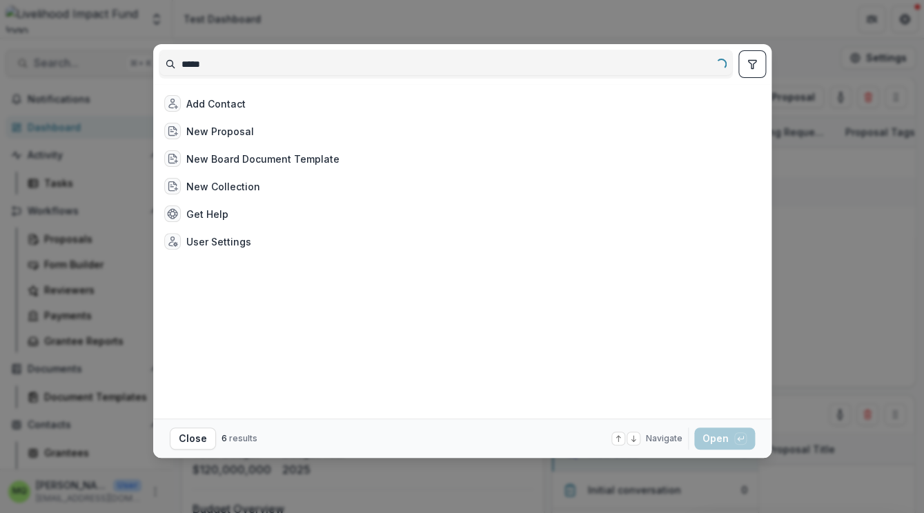
type input "*****"
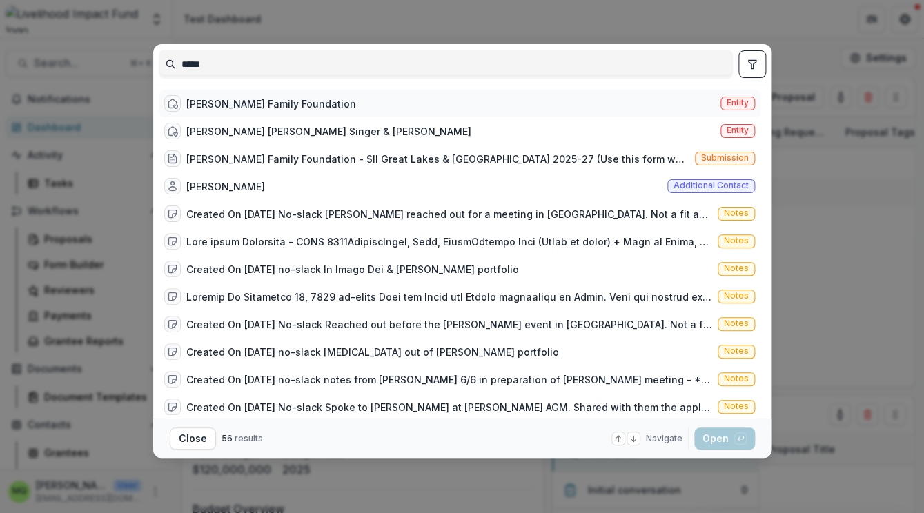
click at [227, 104] on div "[PERSON_NAME] Family Foundation" at bounding box center [271, 104] width 170 height 14
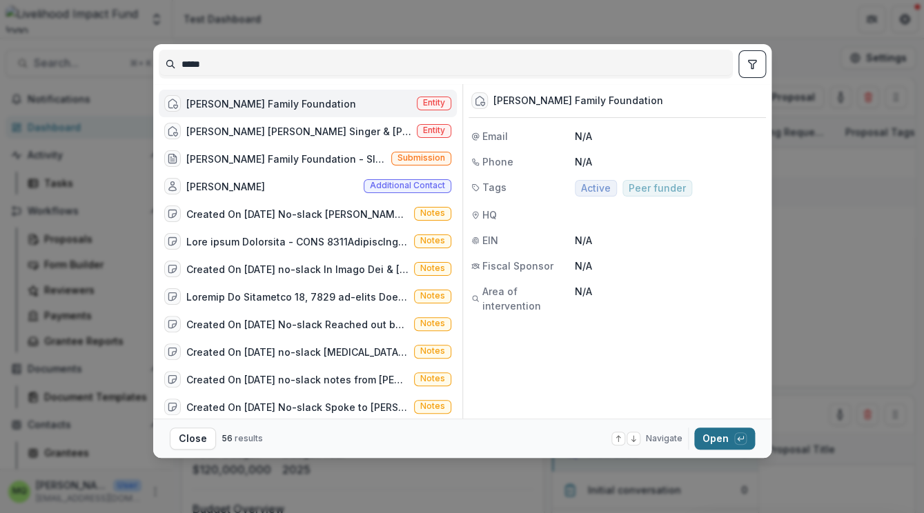
click at [717, 439] on button "Open with enter key" at bounding box center [724, 439] width 61 height 22
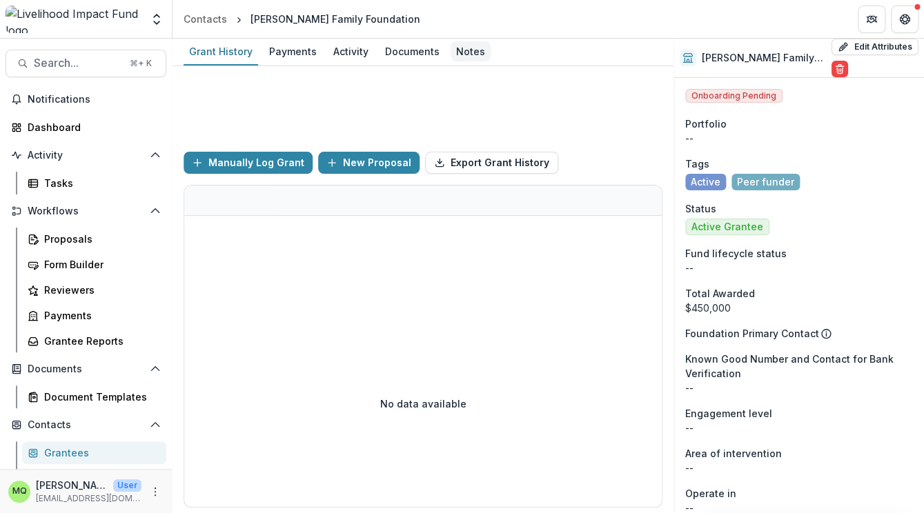
click at [473, 54] on div "Notes" at bounding box center [470, 51] width 40 height 20
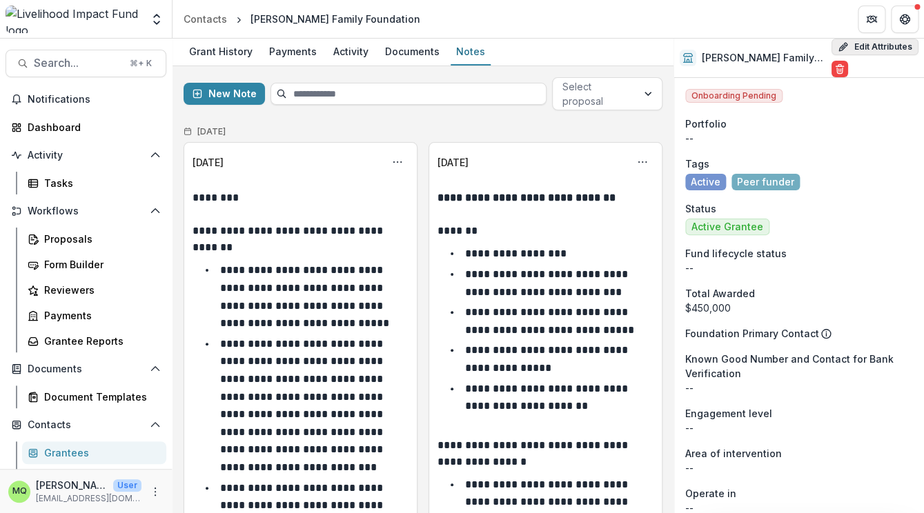
click at [838, 46] on button "Edit Attributes" at bounding box center [874, 47] width 87 height 17
select select
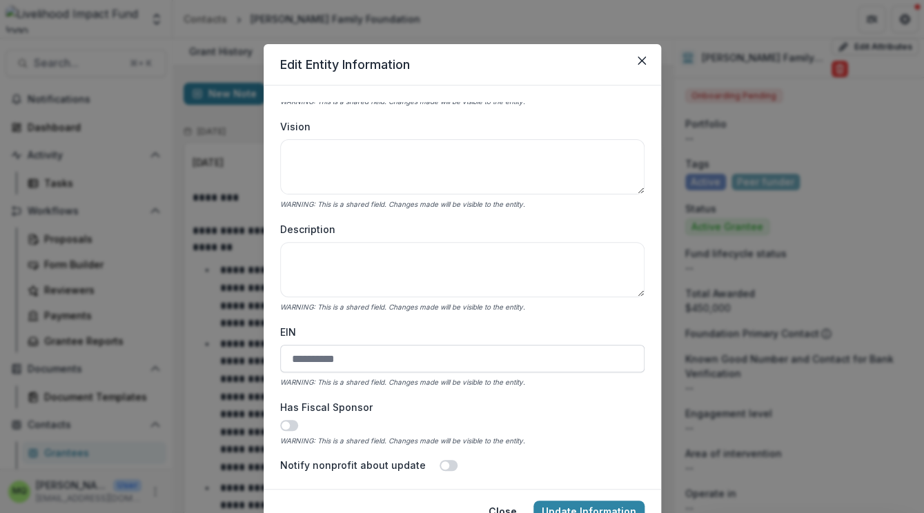
scroll to position [184, 0]
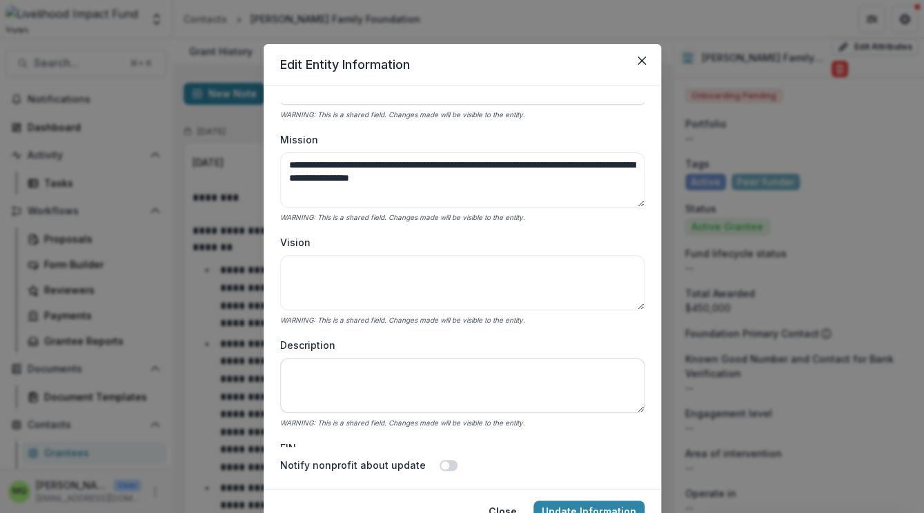
click at [558, 370] on textarea "Description" at bounding box center [462, 385] width 364 height 55
paste textarea "**********"
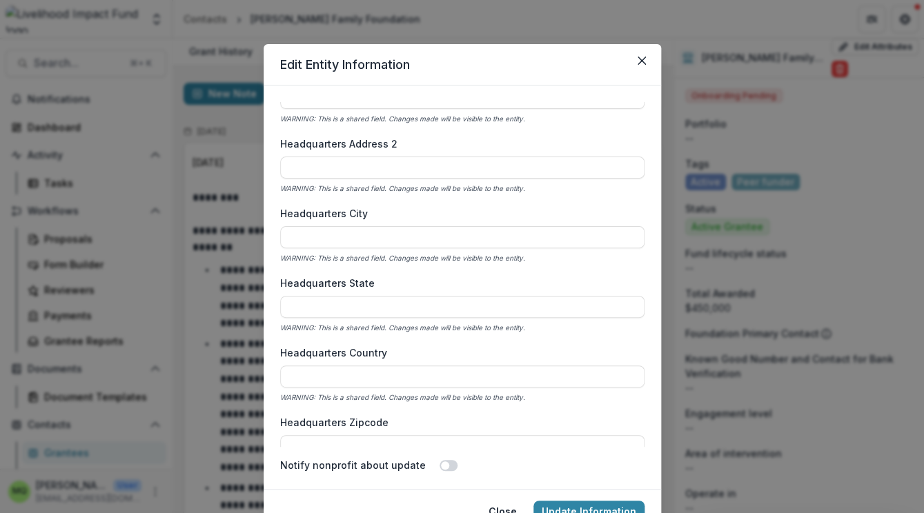
scroll to position [974, 0]
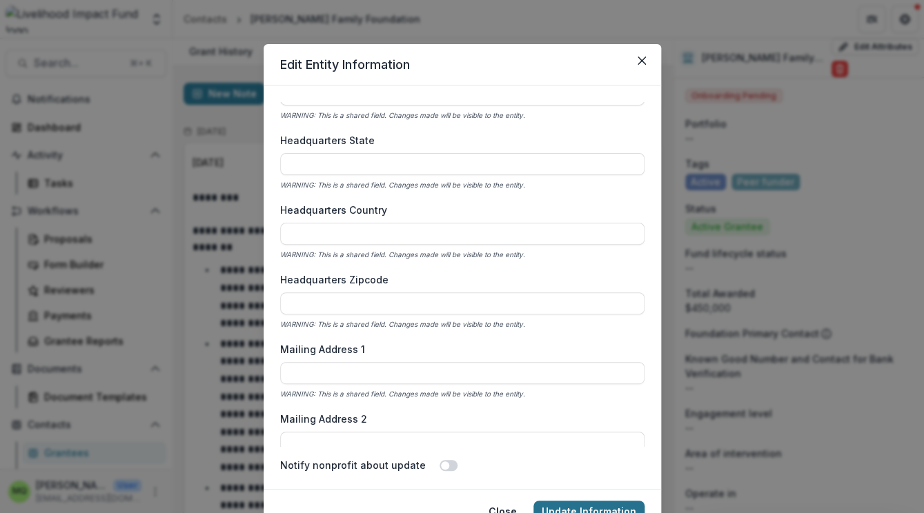
type textarea "**********"
click at [631, 506] on button "Update Information" at bounding box center [588, 512] width 111 height 22
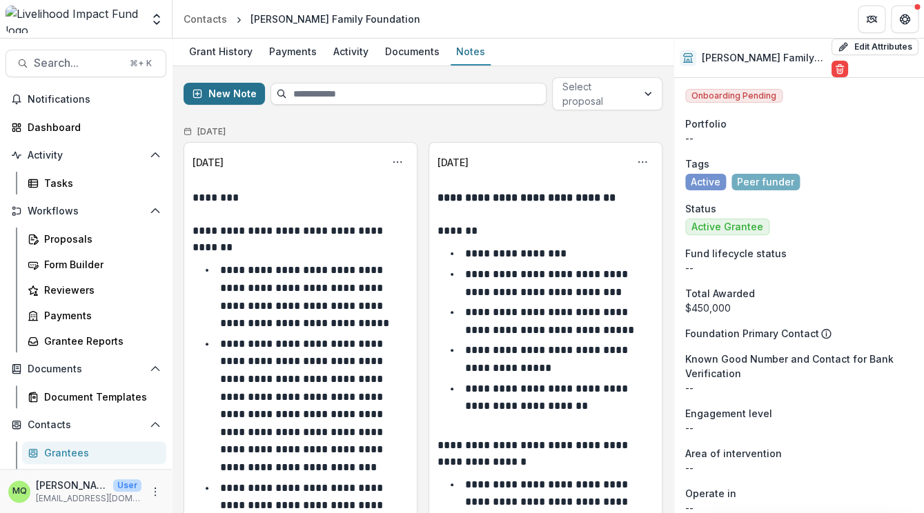
click at [232, 97] on button "New Note" at bounding box center [223, 94] width 81 height 22
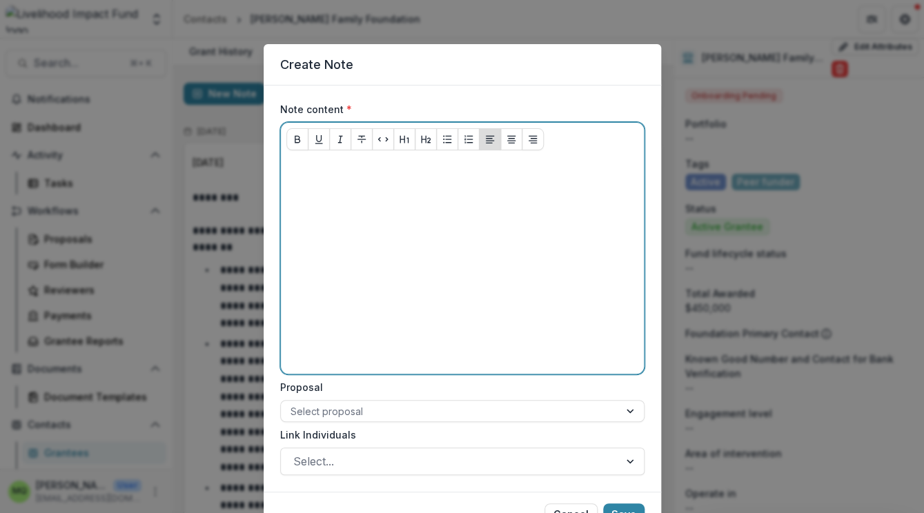
click at [306, 177] on div at bounding box center [462, 264] width 352 height 207
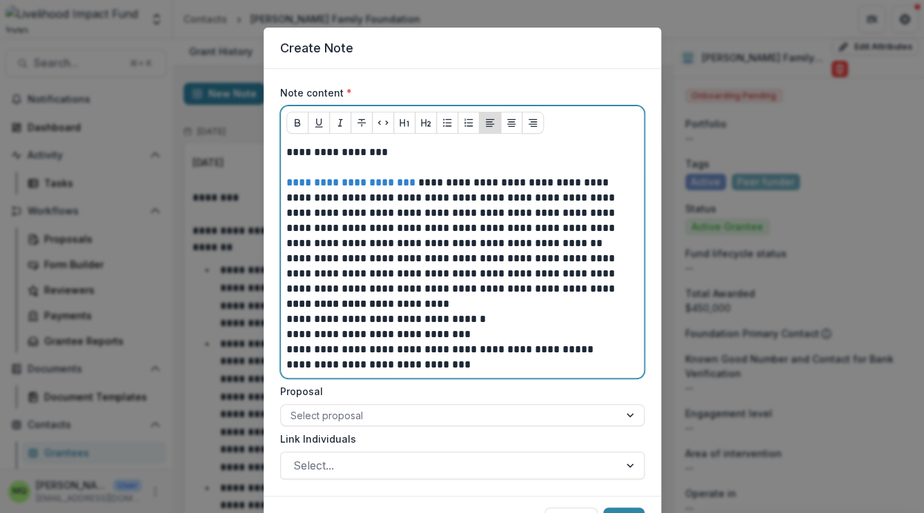
scroll to position [17, 0]
click at [461, 186] on p "**********" at bounding box center [462, 213] width 352 height 76
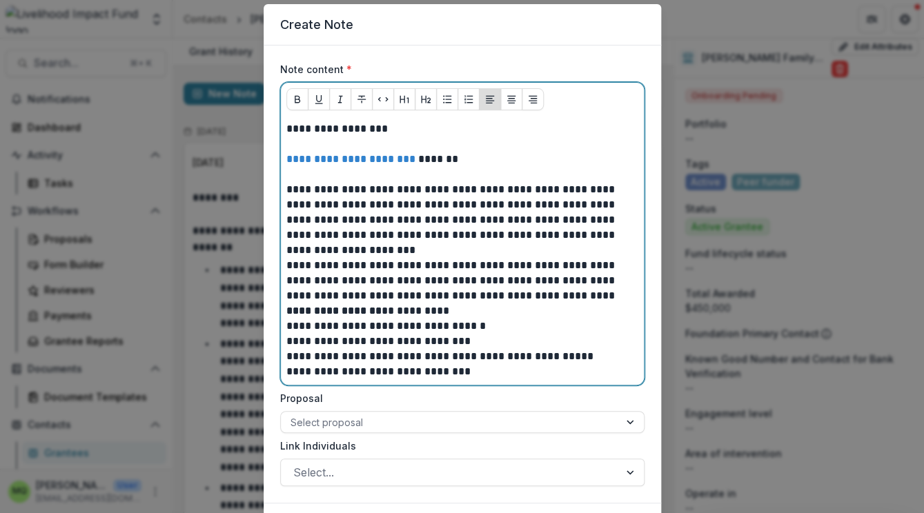
scroll to position [45, 0]
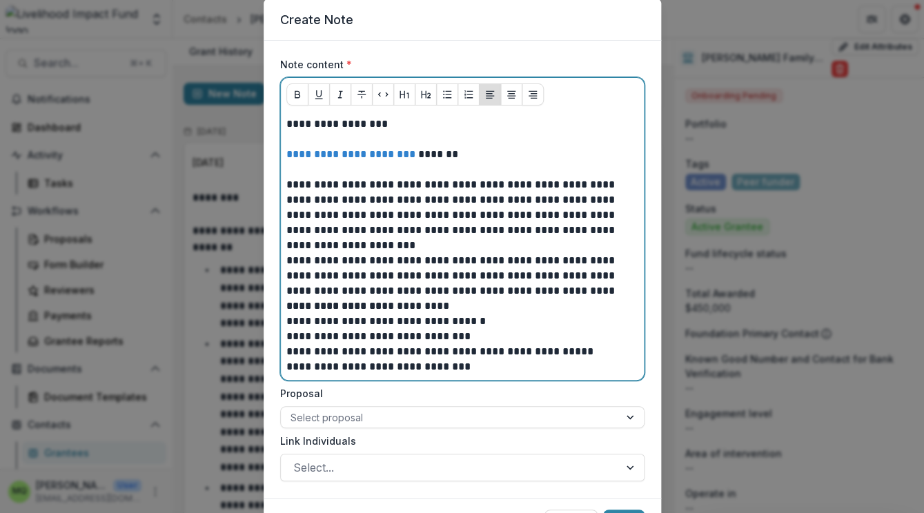
click at [442, 249] on p "**********" at bounding box center [462, 200] width 352 height 106
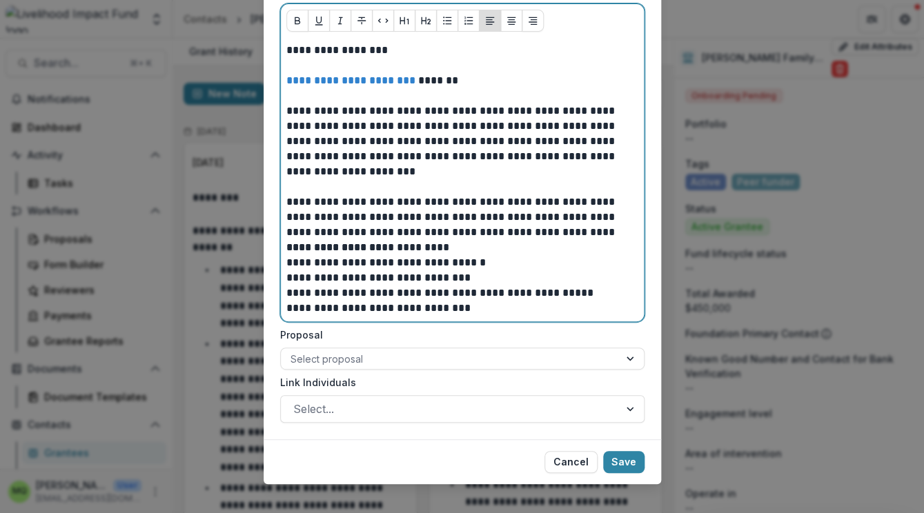
scroll to position [124, 0]
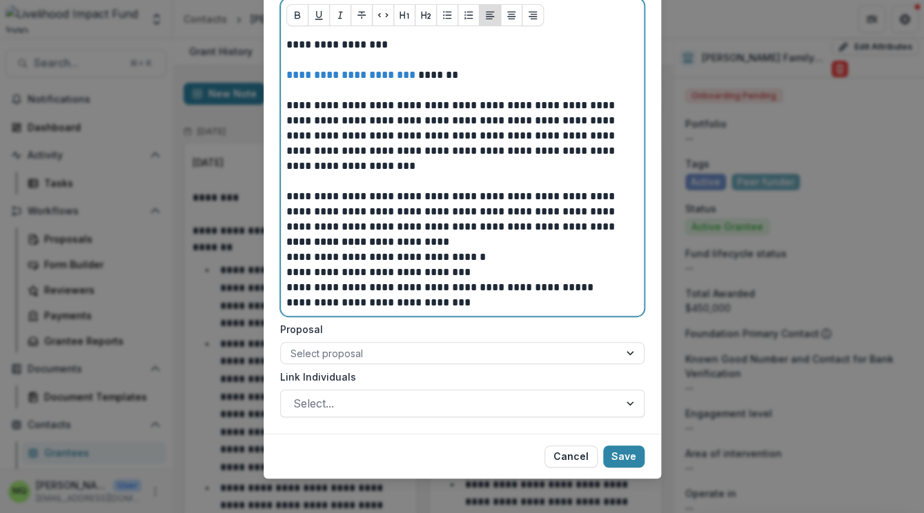
click at [293, 241] on p "**********" at bounding box center [462, 242] width 352 height 15
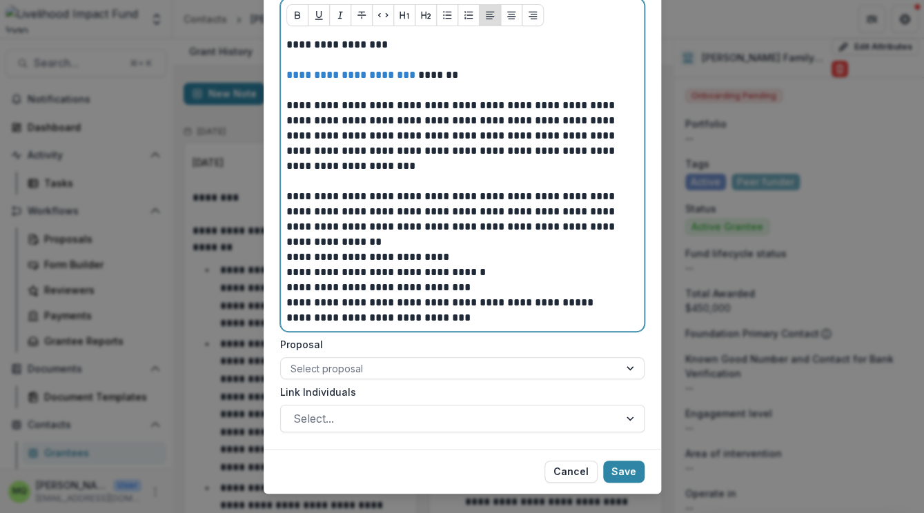
scroll to position [138, 0]
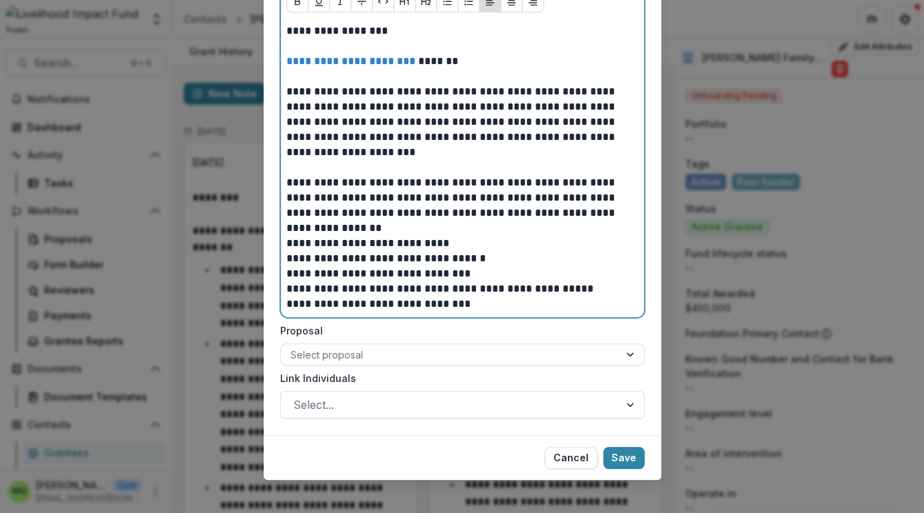
click at [288, 260] on p "**********" at bounding box center [462, 258] width 352 height 15
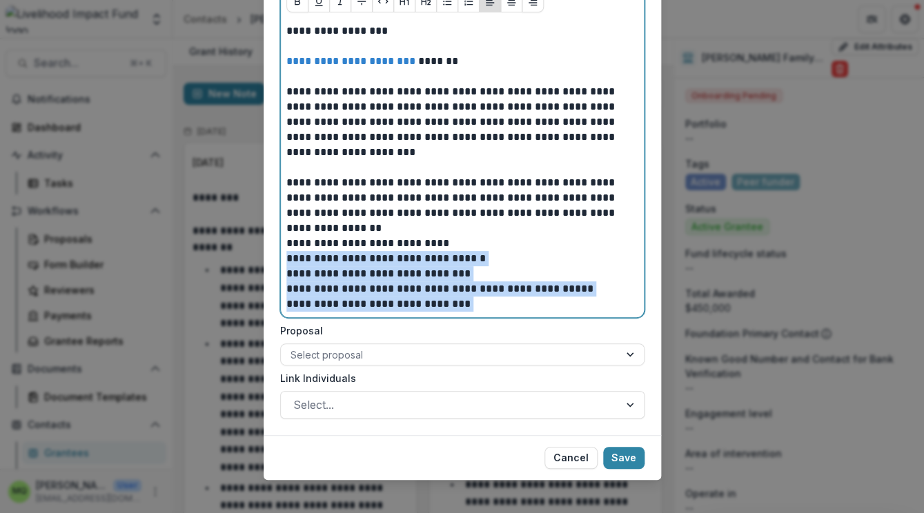
drag, startPoint x: 473, startPoint y: 306, endPoint x: 284, endPoint y: 262, distance: 194.1
click at [286, 262] on div "**********" at bounding box center [462, 167] width 352 height 288
click at [444, 7] on button "Bullet List" at bounding box center [447, 1] width 22 height 22
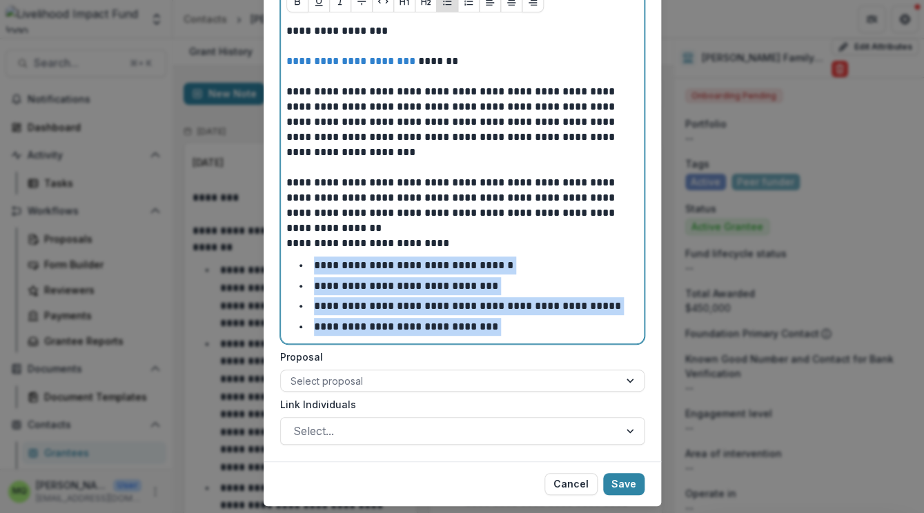
click at [510, 326] on li "**********" at bounding box center [470, 327] width 335 height 18
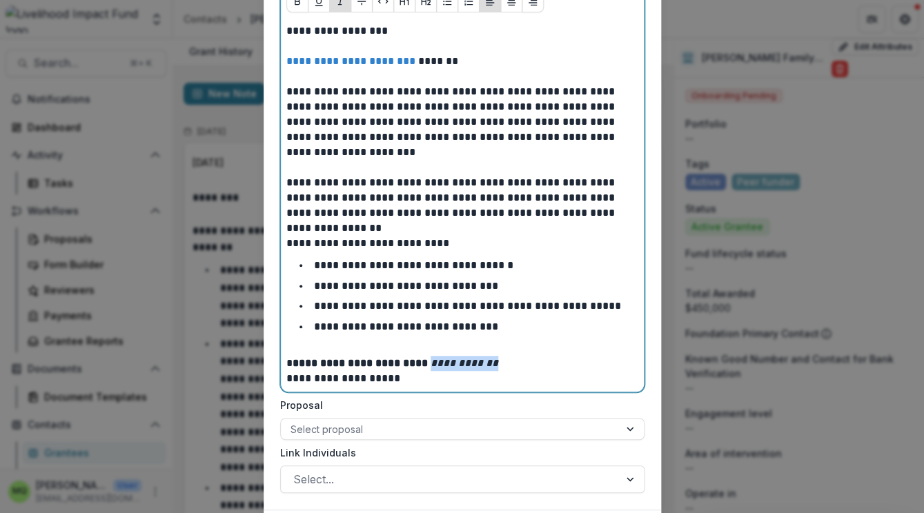
drag, startPoint x: 508, startPoint y: 364, endPoint x: 417, endPoint y: 368, distance: 90.5
click at [417, 368] on p "**********" at bounding box center [462, 371] width 352 height 30
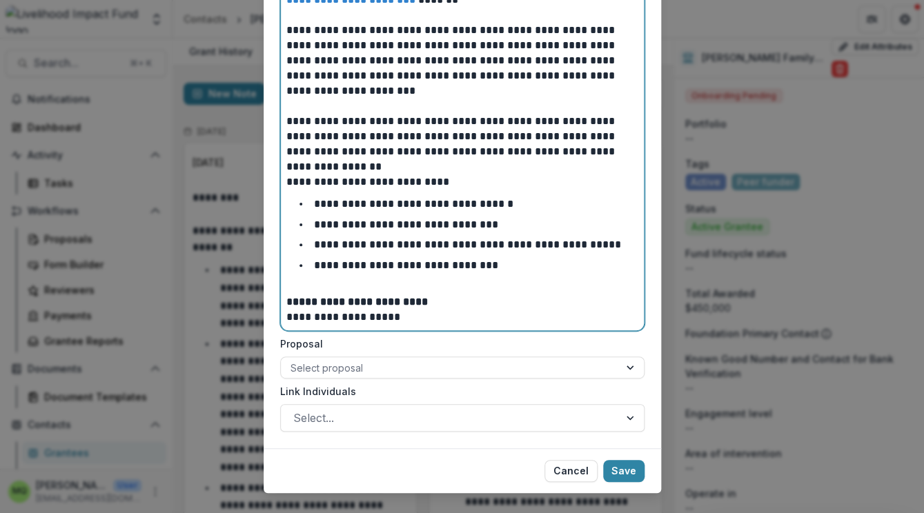
scroll to position [198, 0]
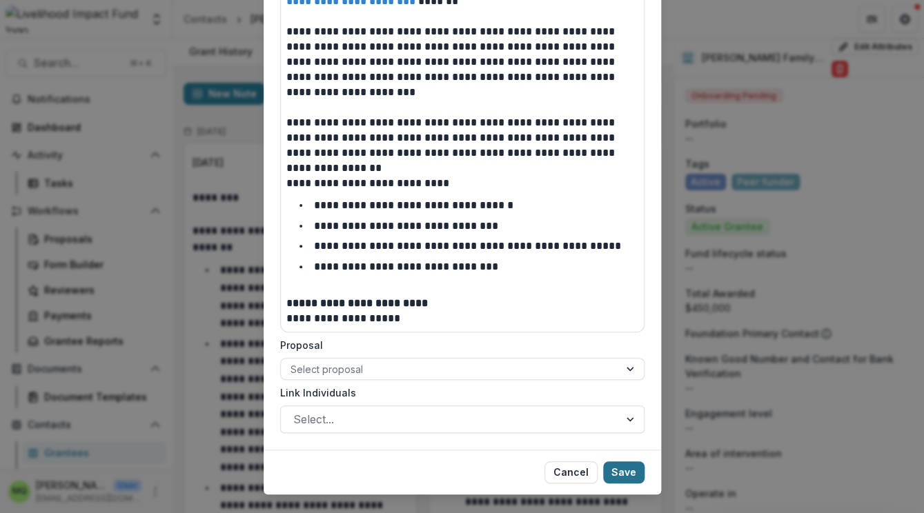
click at [619, 470] on button "Save" at bounding box center [623, 472] width 41 height 22
